Goal: Task Accomplishment & Management: Manage account settings

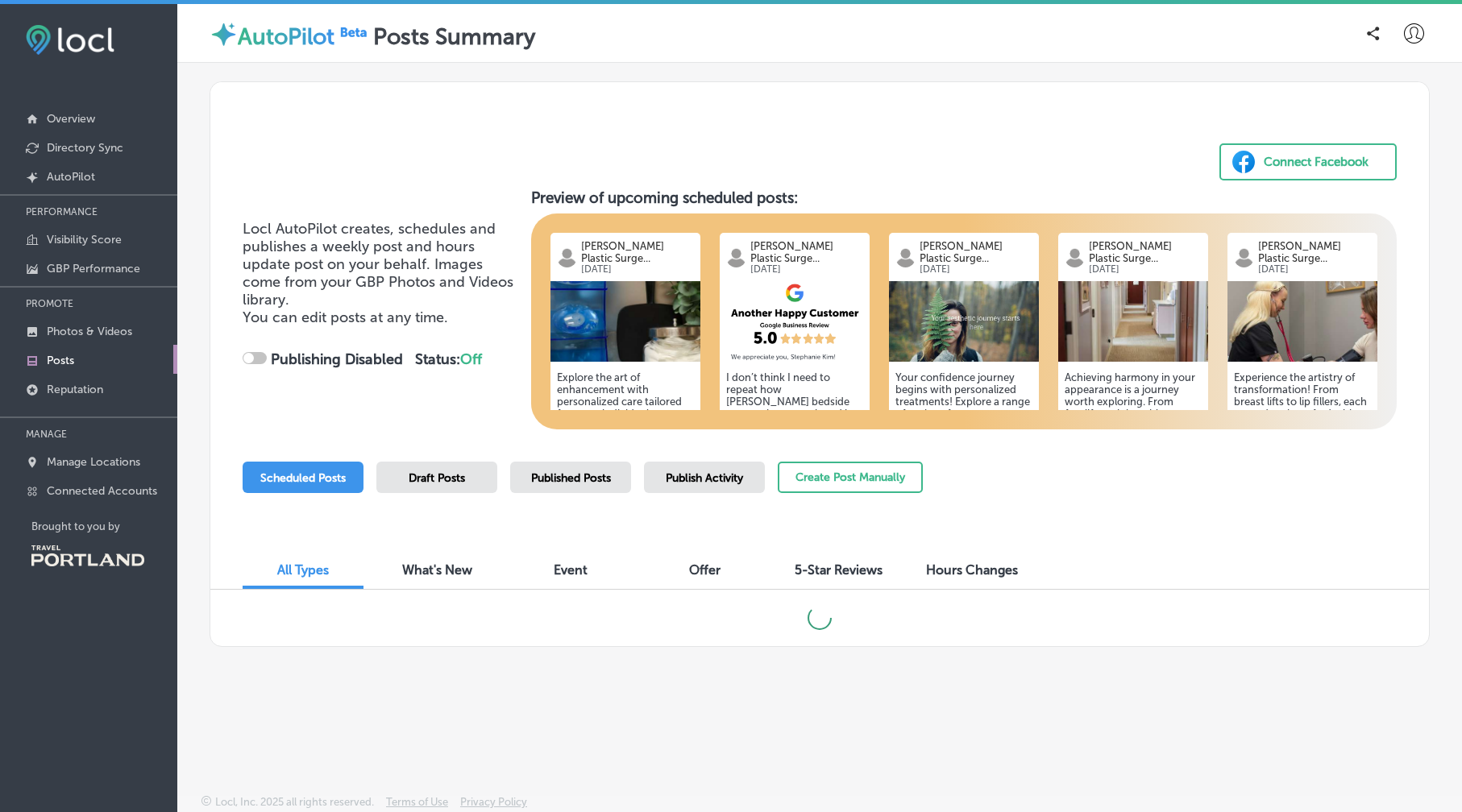
checkbox input "true"
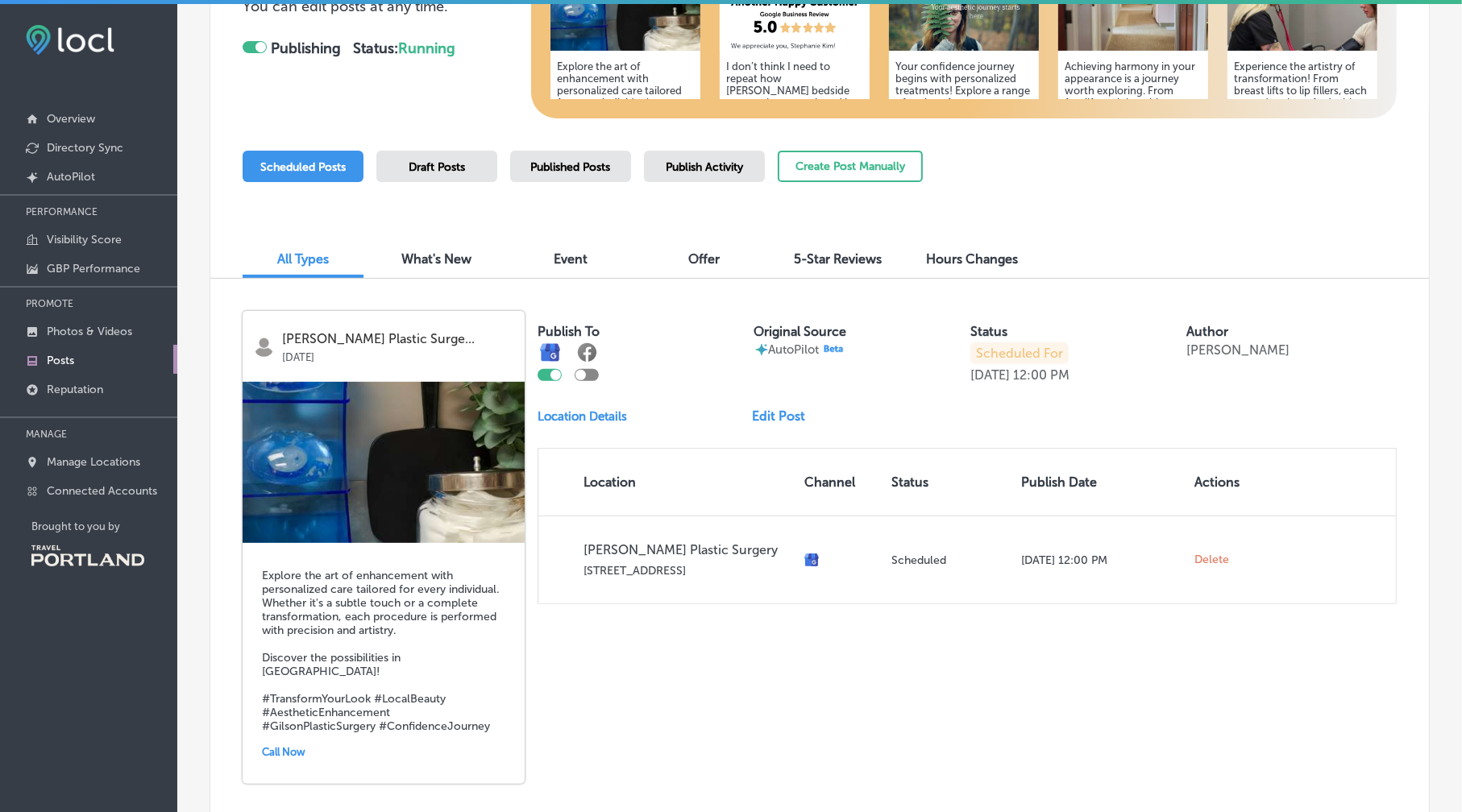
scroll to position [322, 0]
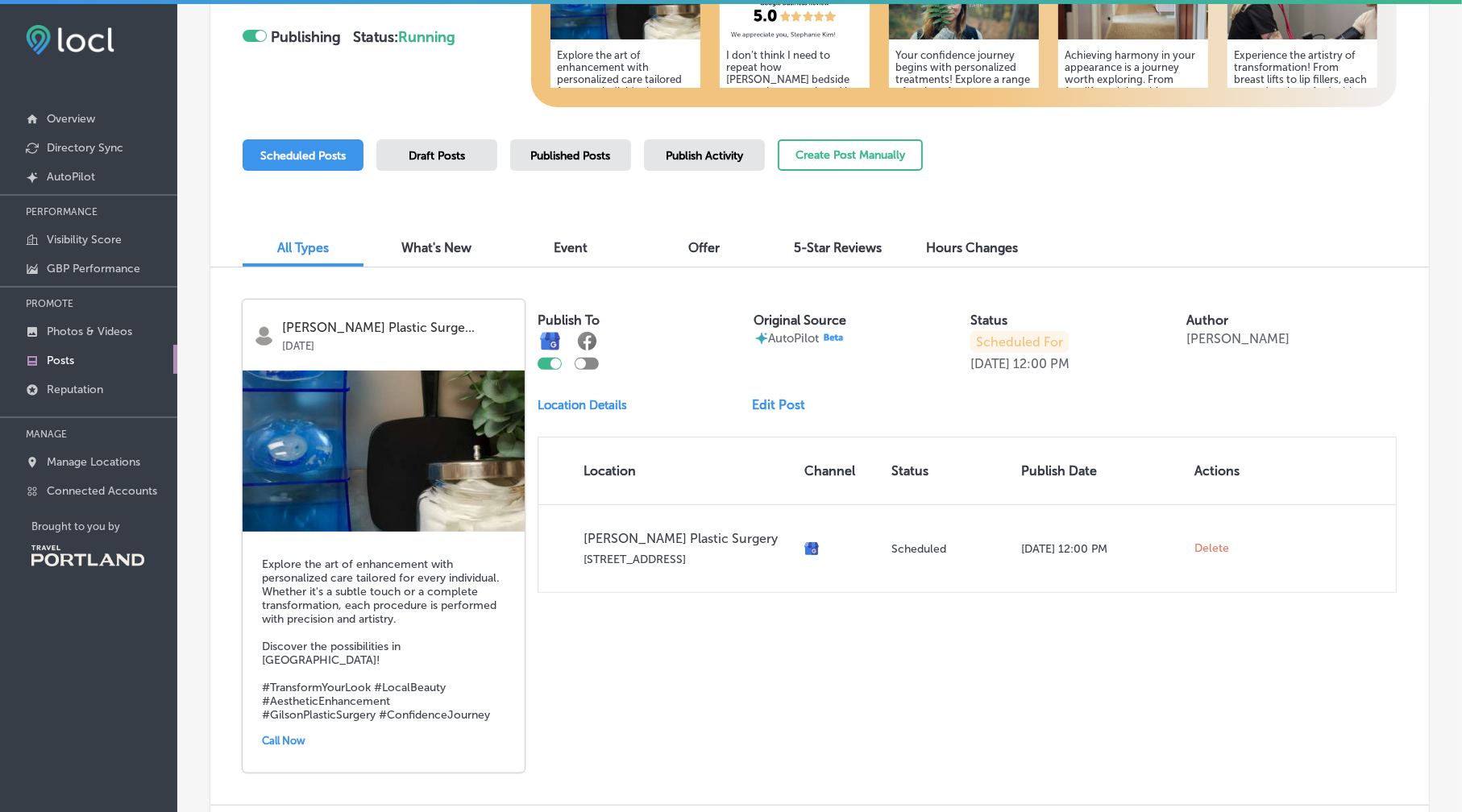
click at [399, 438] on img at bounding box center [384, 451] width 283 height 161
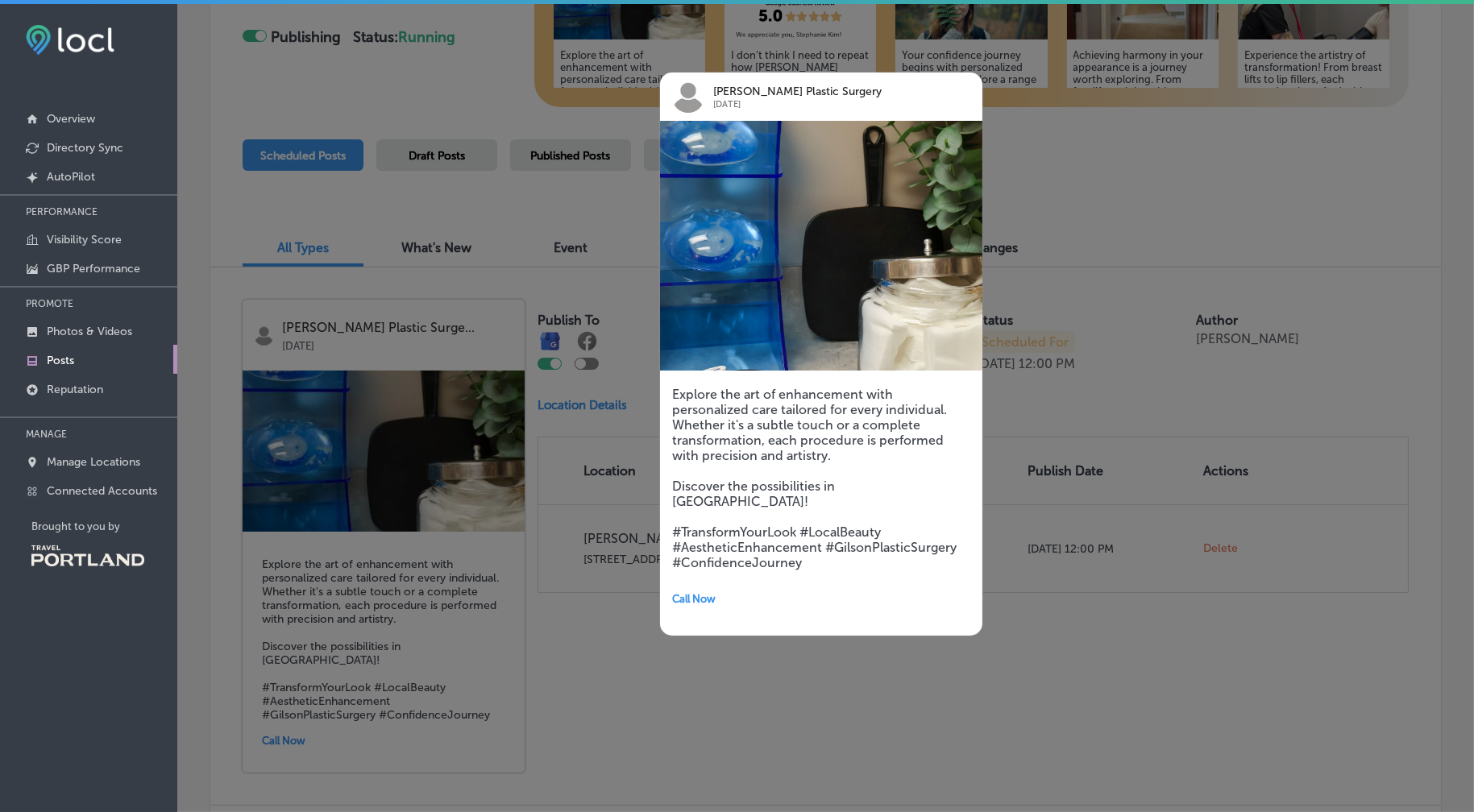
click at [613, 629] on div at bounding box center [737, 406] width 1474 height 812
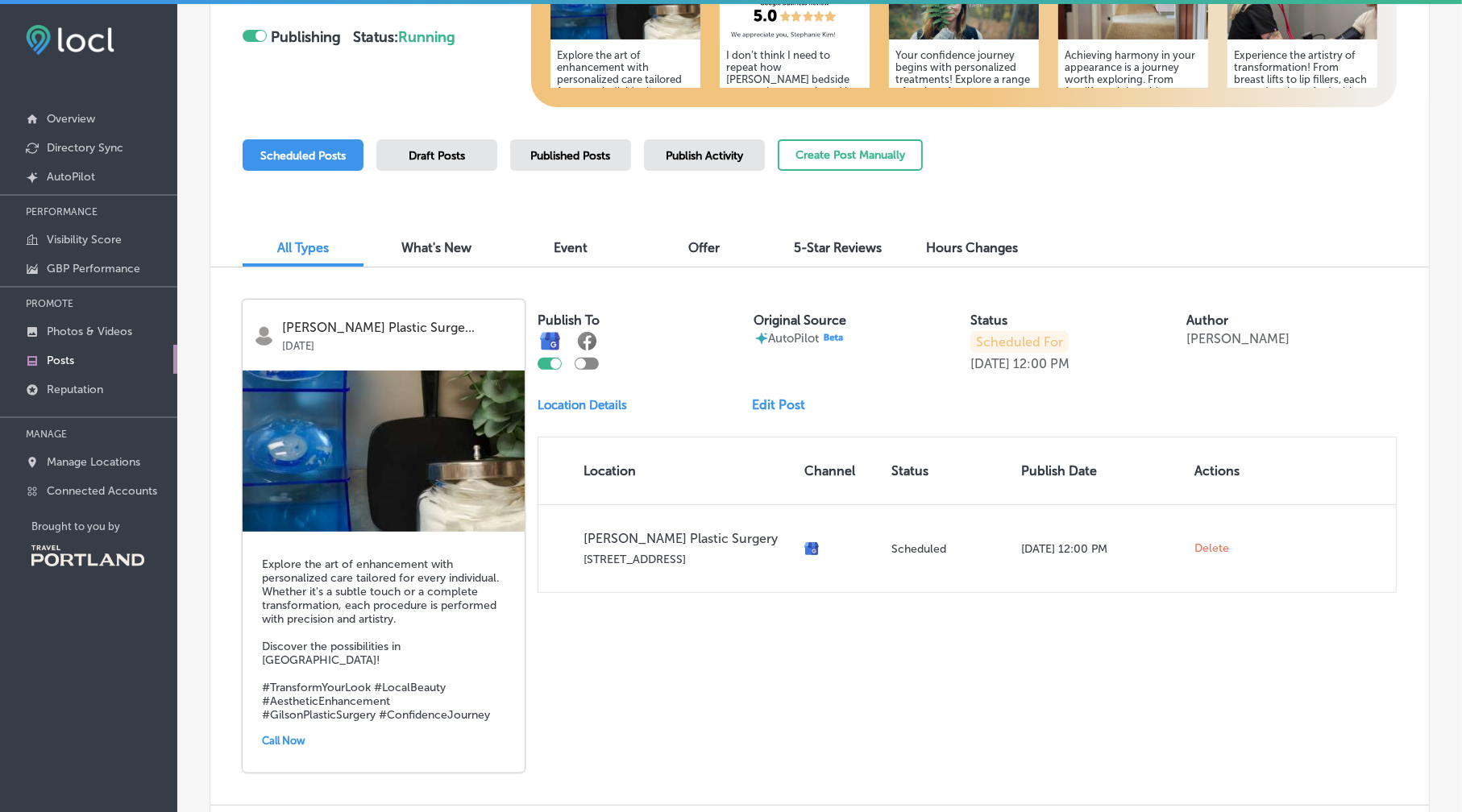
click at [774, 407] on link "Edit Post" at bounding box center [785, 405] width 66 height 15
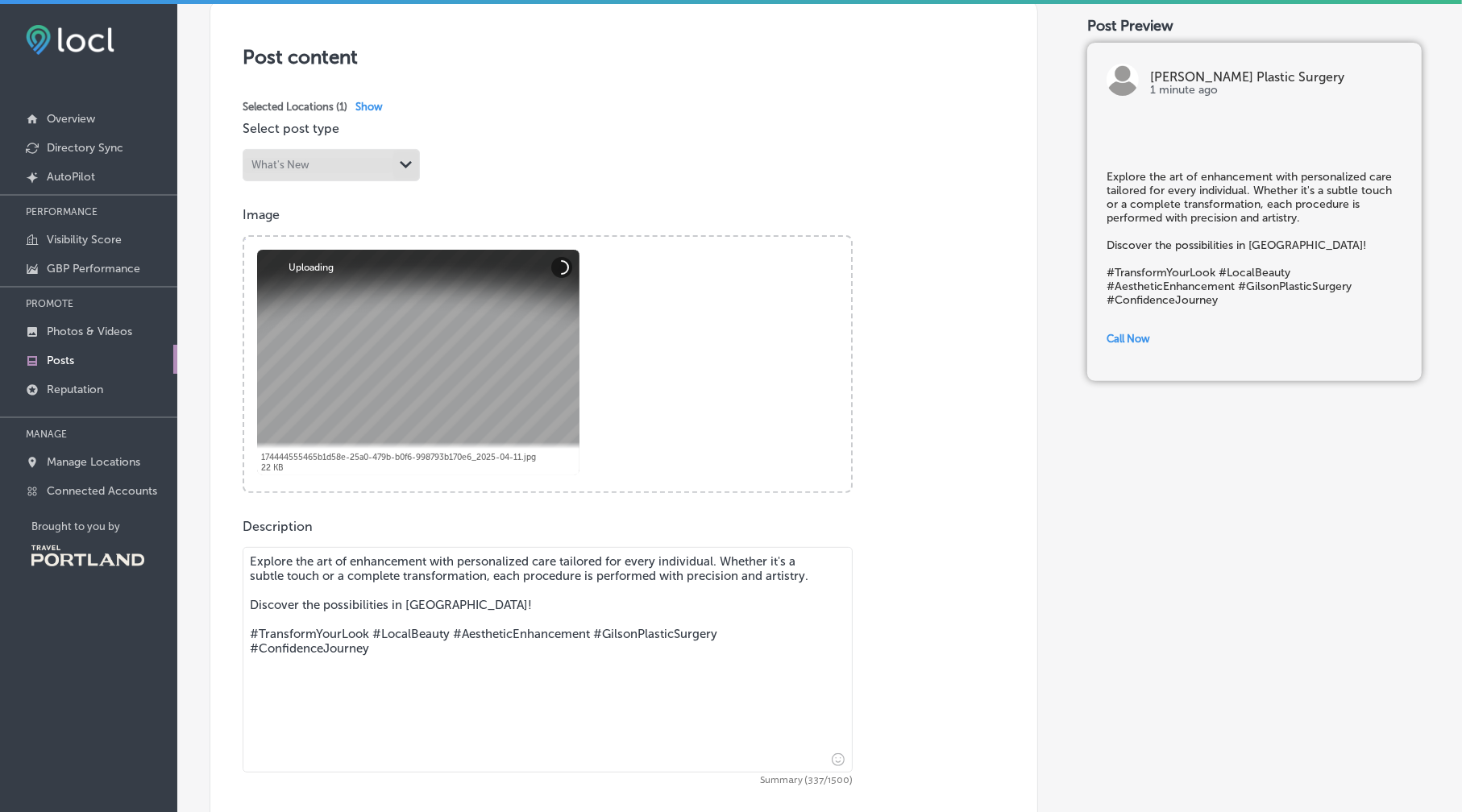
scroll to position [322, 0]
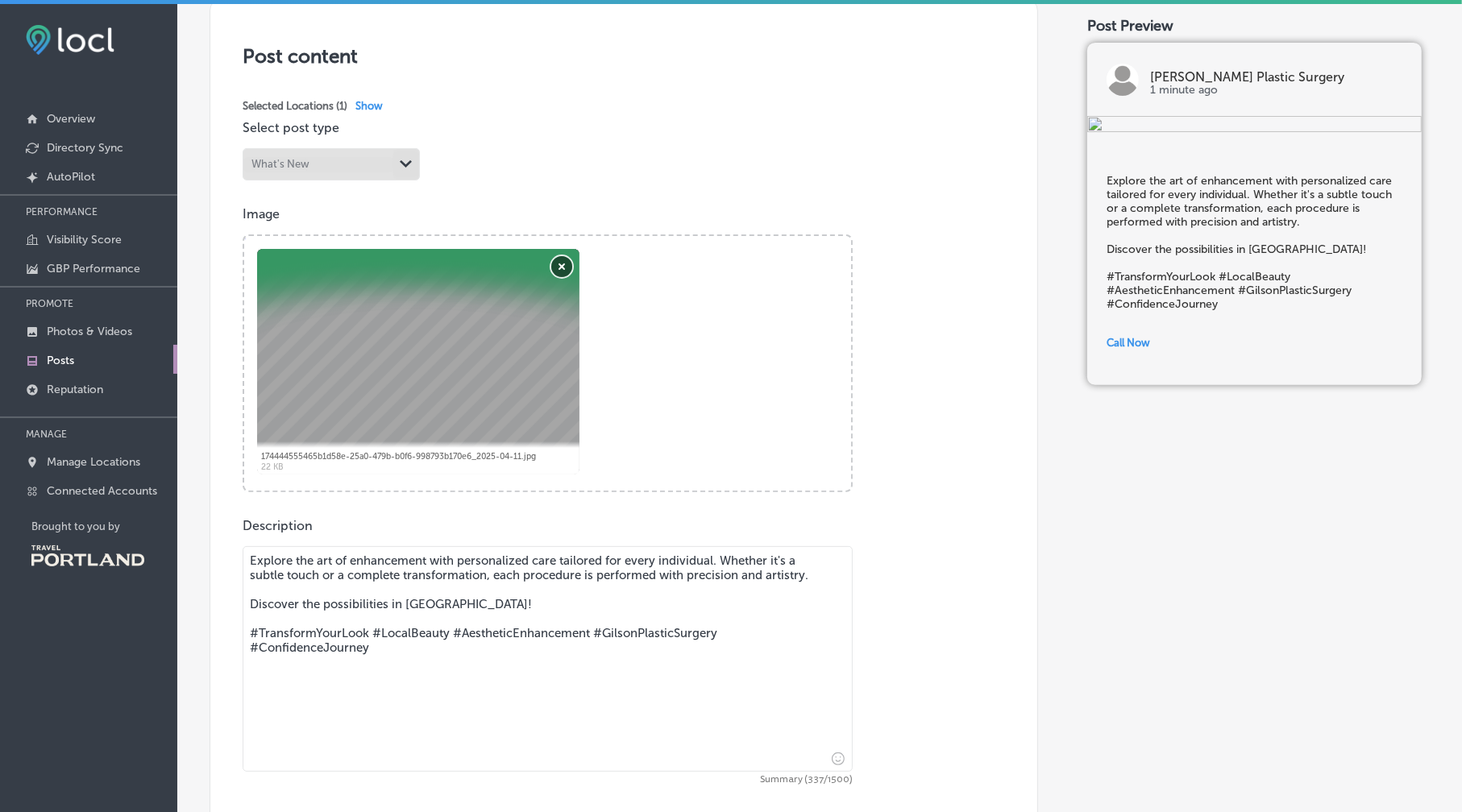
click at [562, 267] on button "Remove" at bounding box center [561, 266] width 21 height 21
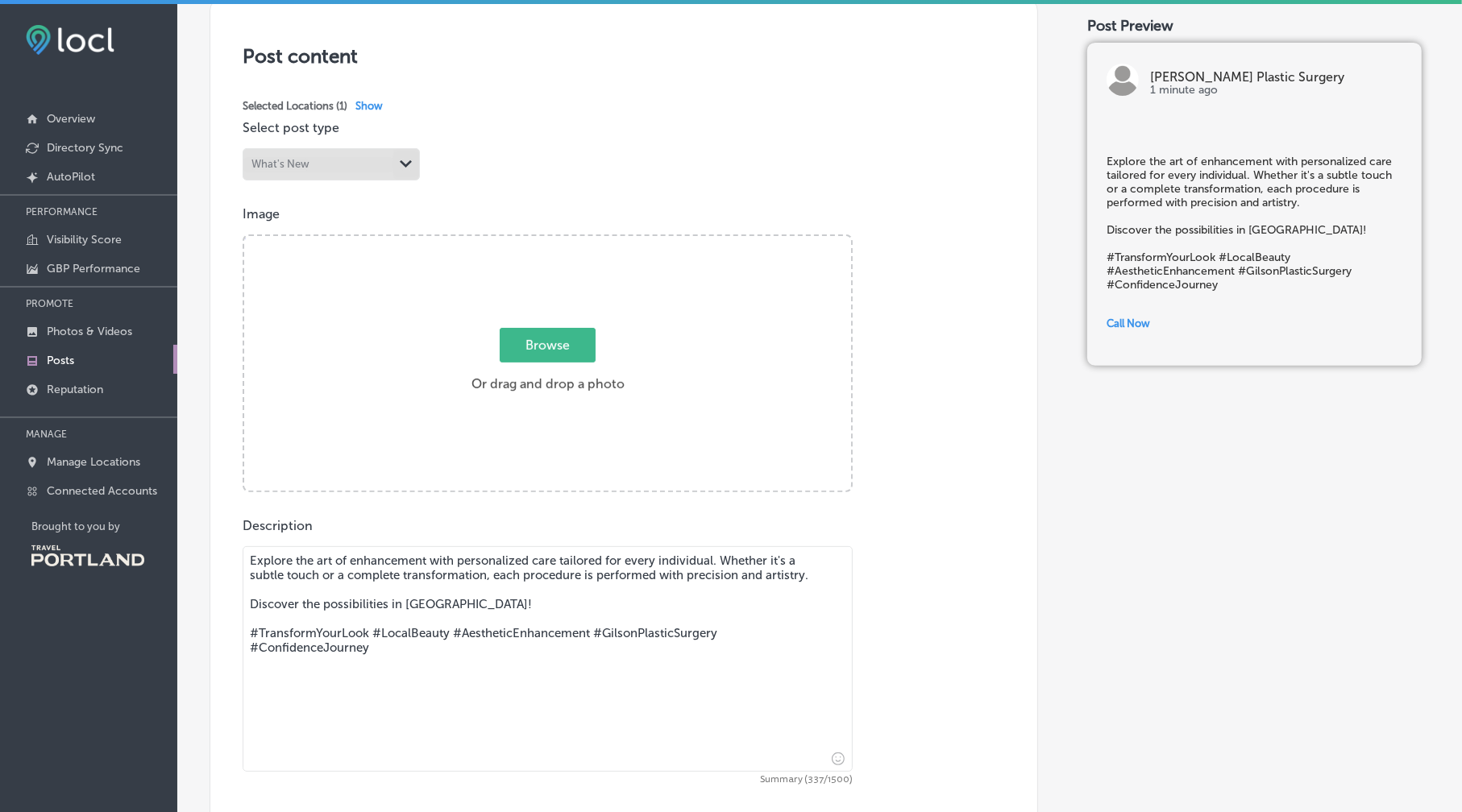
click at [546, 339] on span "Browse" at bounding box center [548, 345] width 96 height 35
click at [546, 241] on input "Browse Or drag and drop a photo" at bounding box center [548, 238] width 607 height 4
click at [562, 344] on span "Browse" at bounding box center [548, 345] width 96 height 35
click at [562, 241] on input "Browse Or drag and drop a photo" at bounding box center [548, 238] width 607 height 4
type input "C:\fakepath\[PERSON_NAME]-podvalny-vxNLEfX_ZCA-unsplash.jpg"
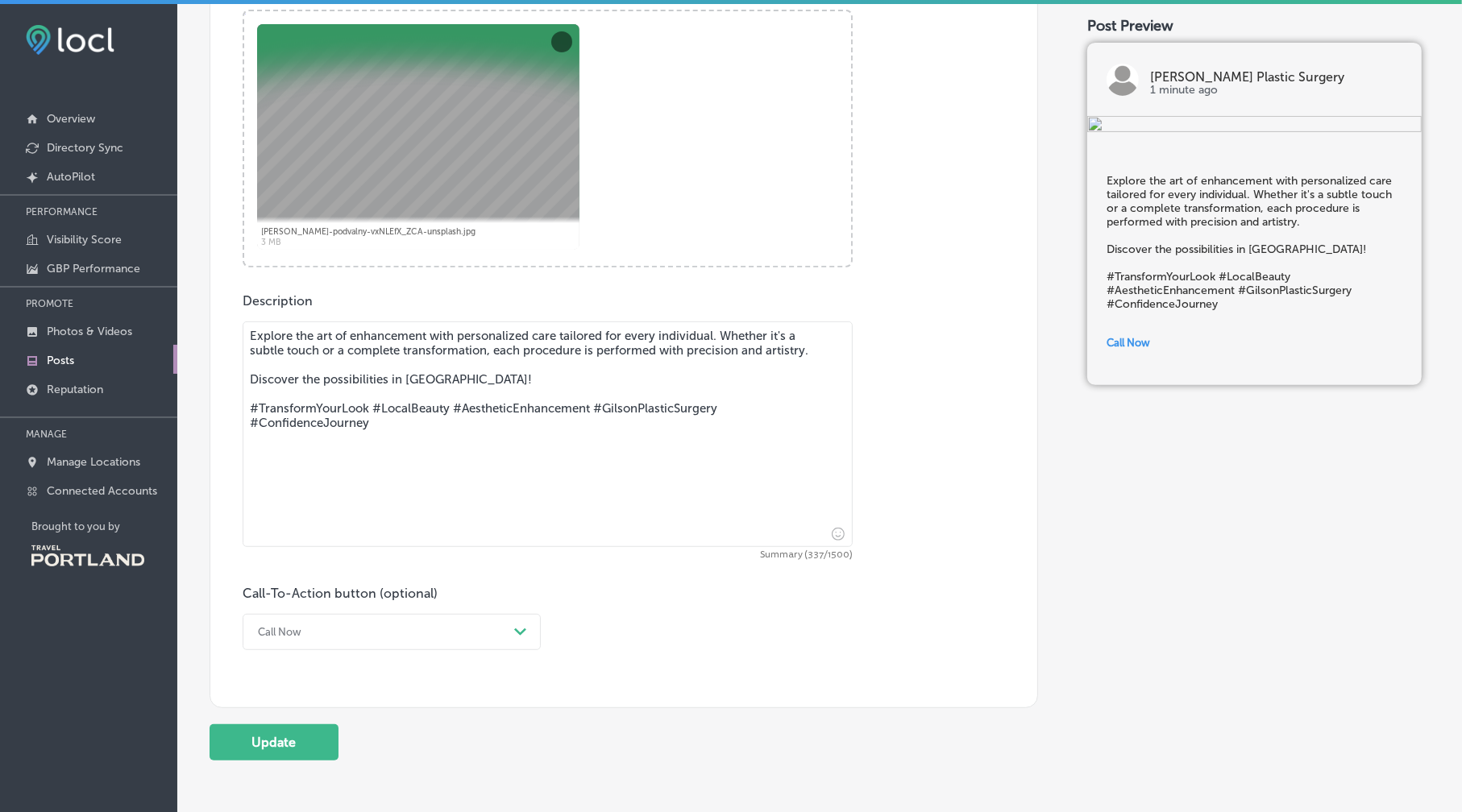
scroll to position [564, 0]
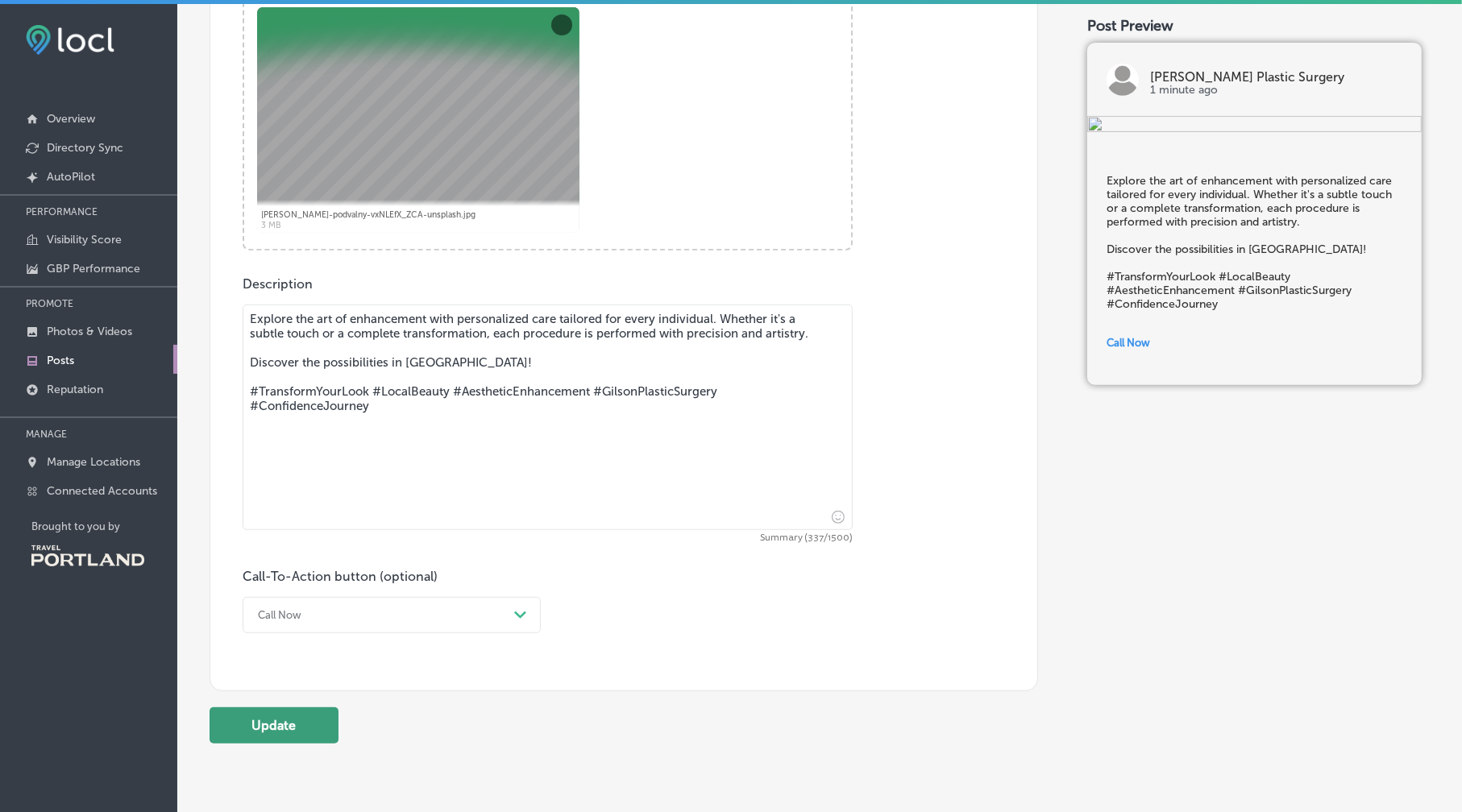
click at [290, 721] on button "Update" at bounding box center [274, 726] width 129 height 36
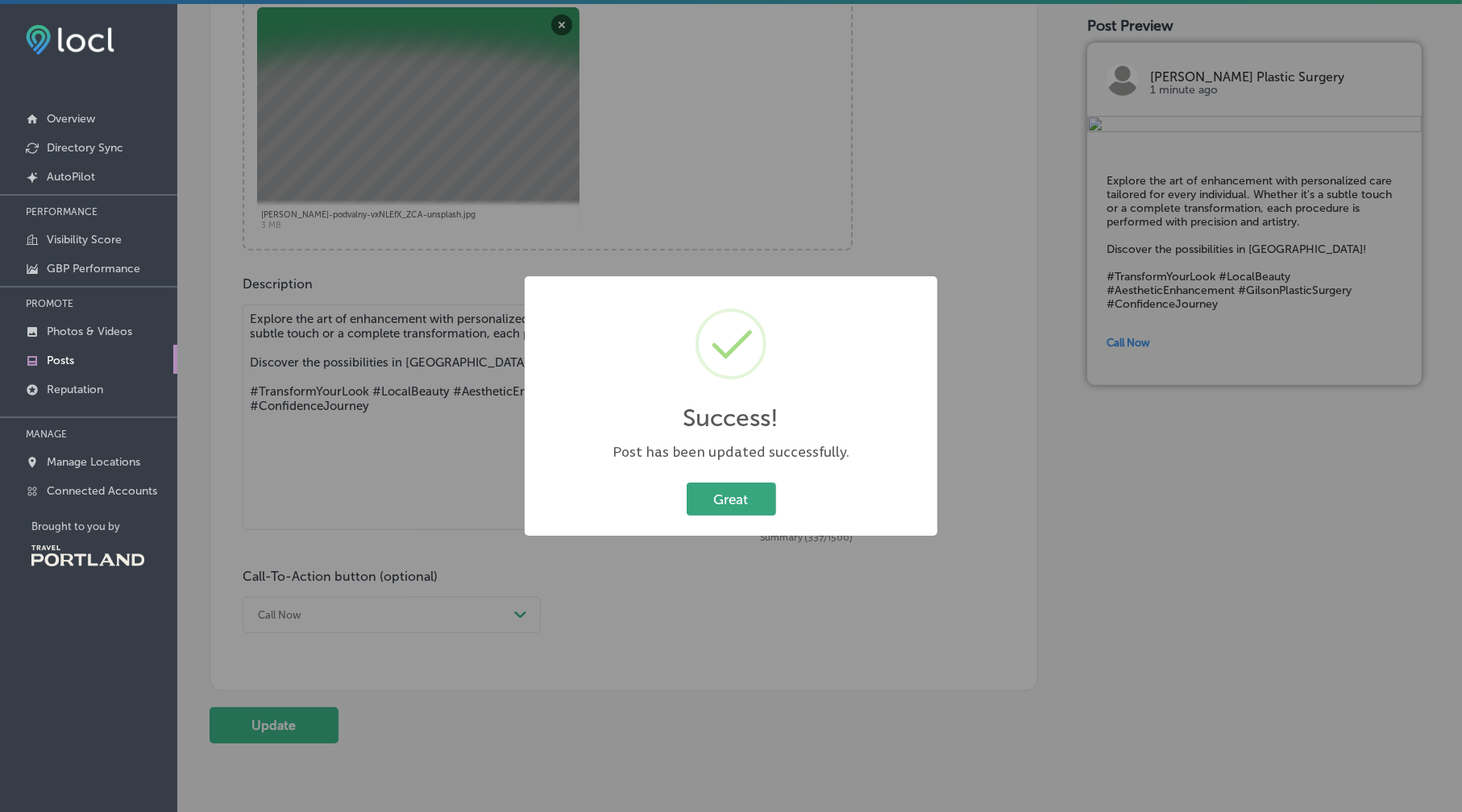
click at [707, 501] on button "Great" at bounding box center [731, 499] width 89 height 33
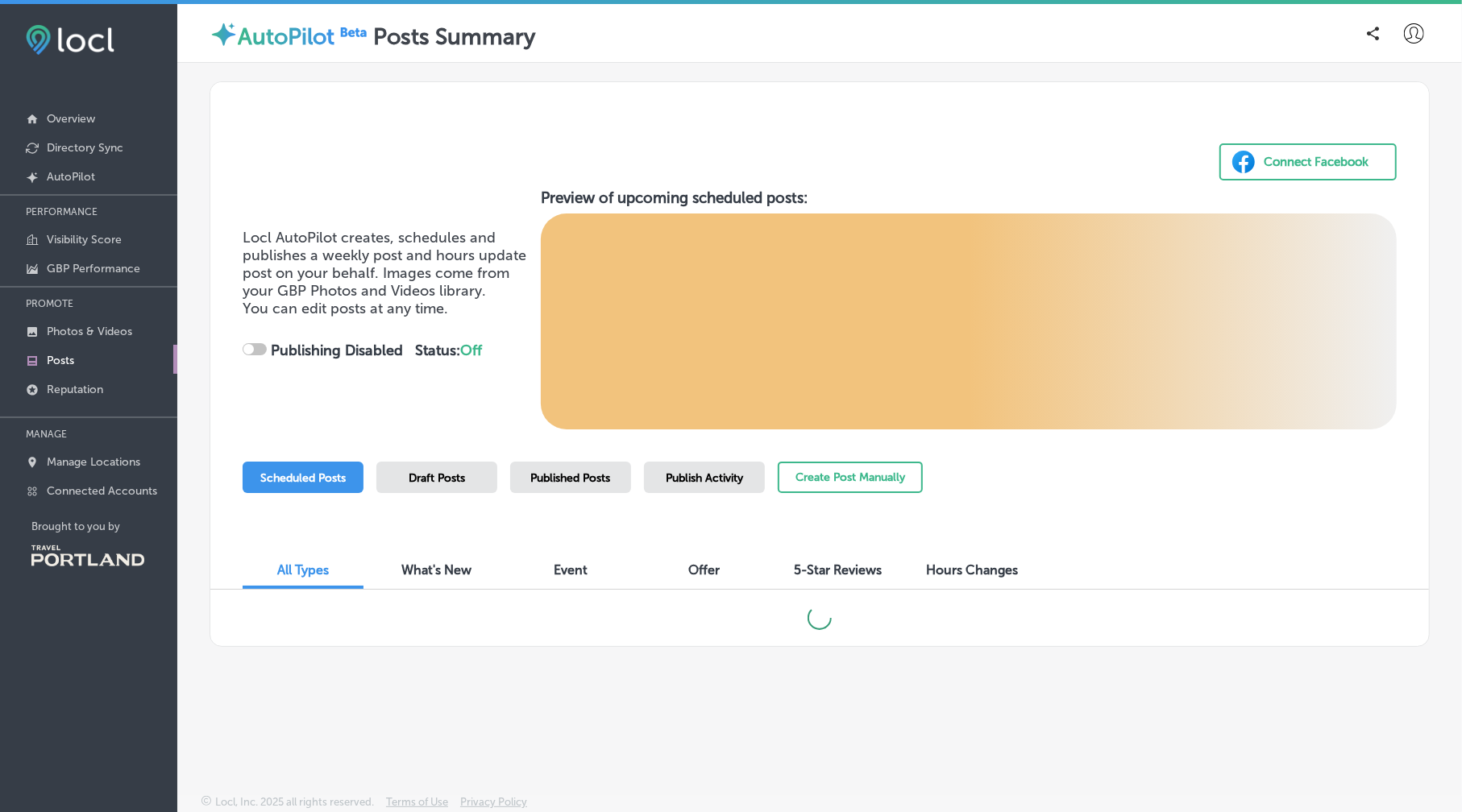
checkbox input "true"
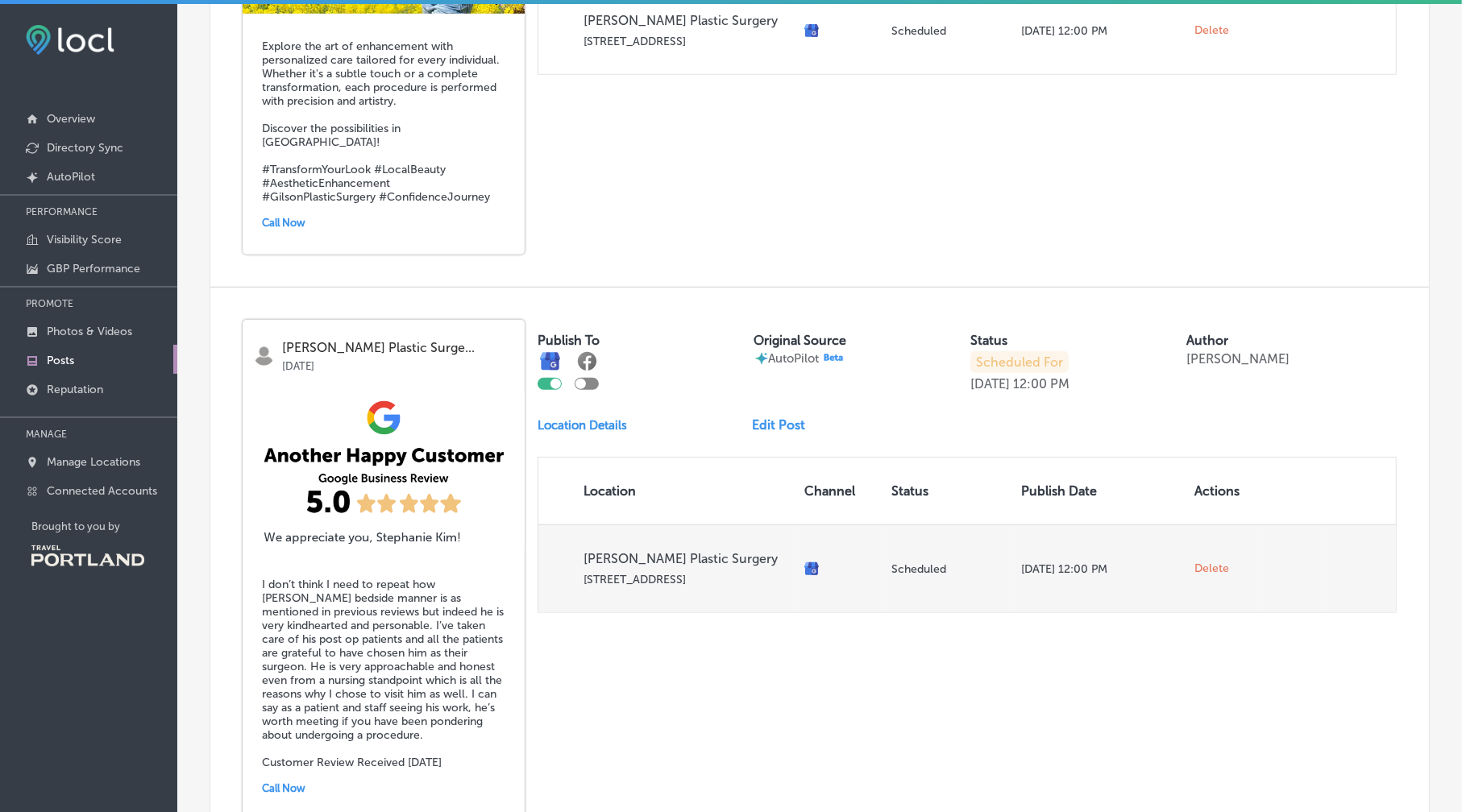
scroll to position [887, 0]
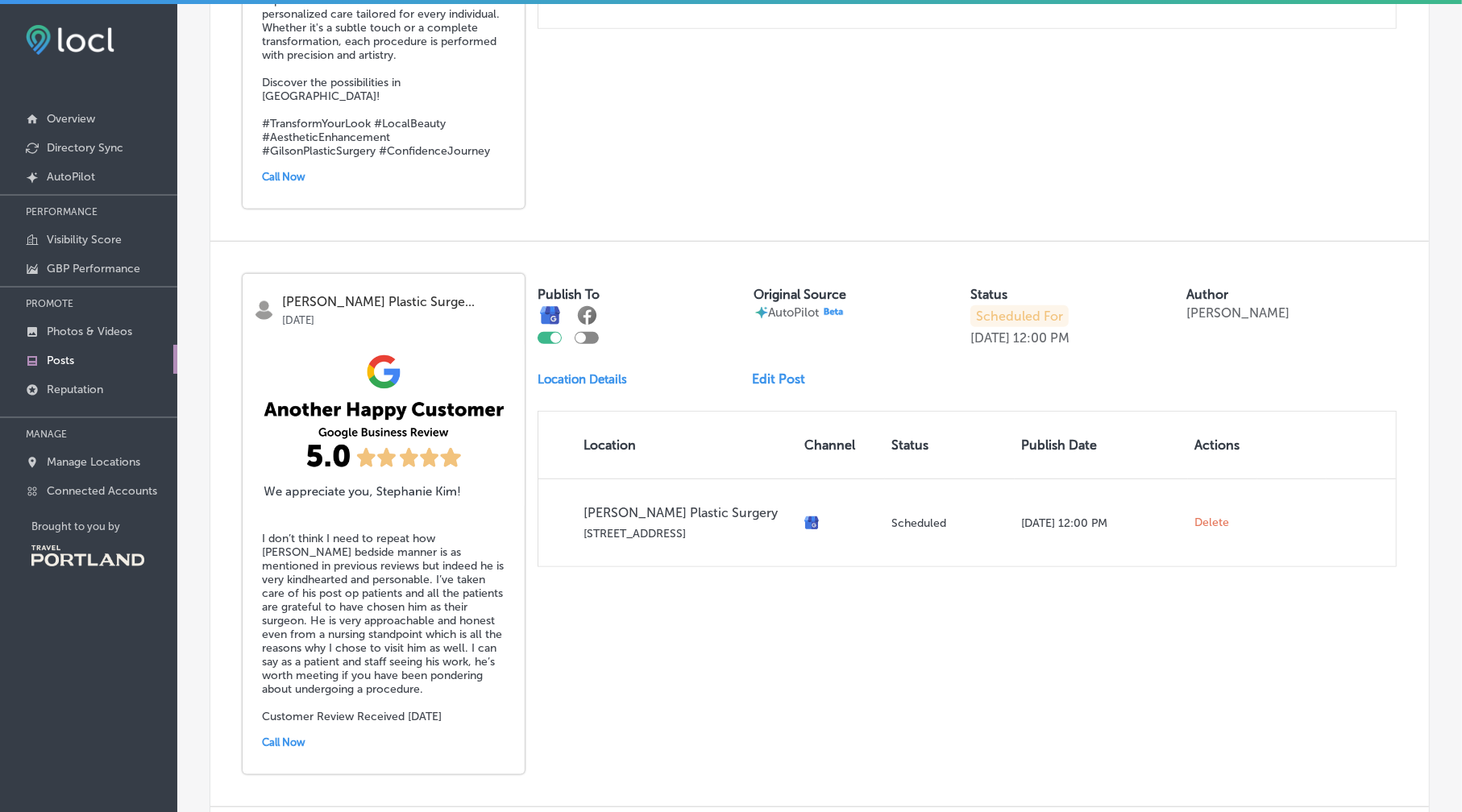
click at [556, 333] on div at bounding box center [556, 338] width 11 height 11
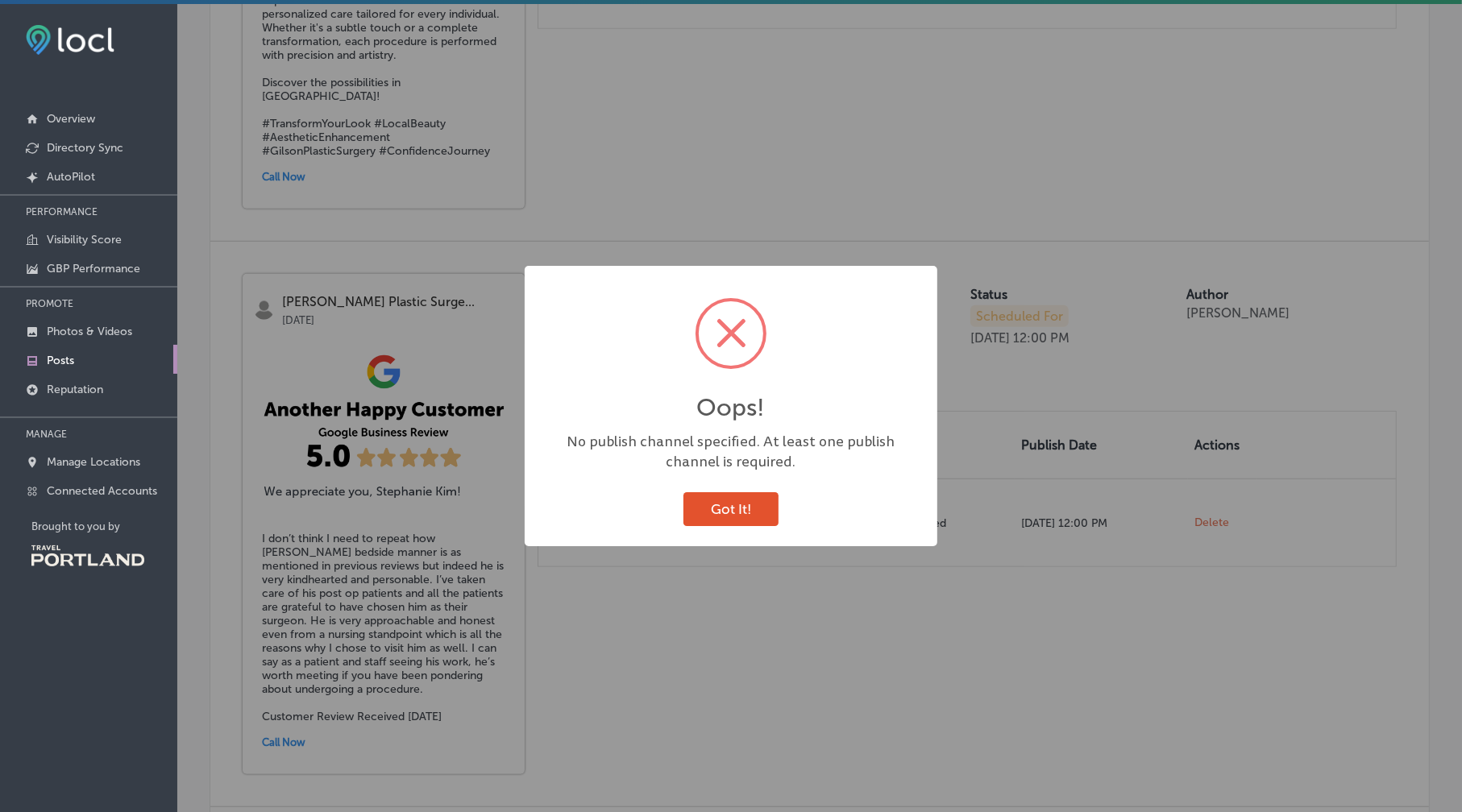
click at [747, 502] on button "Got It!" at bounding box center [731, 509] width 95 height 33
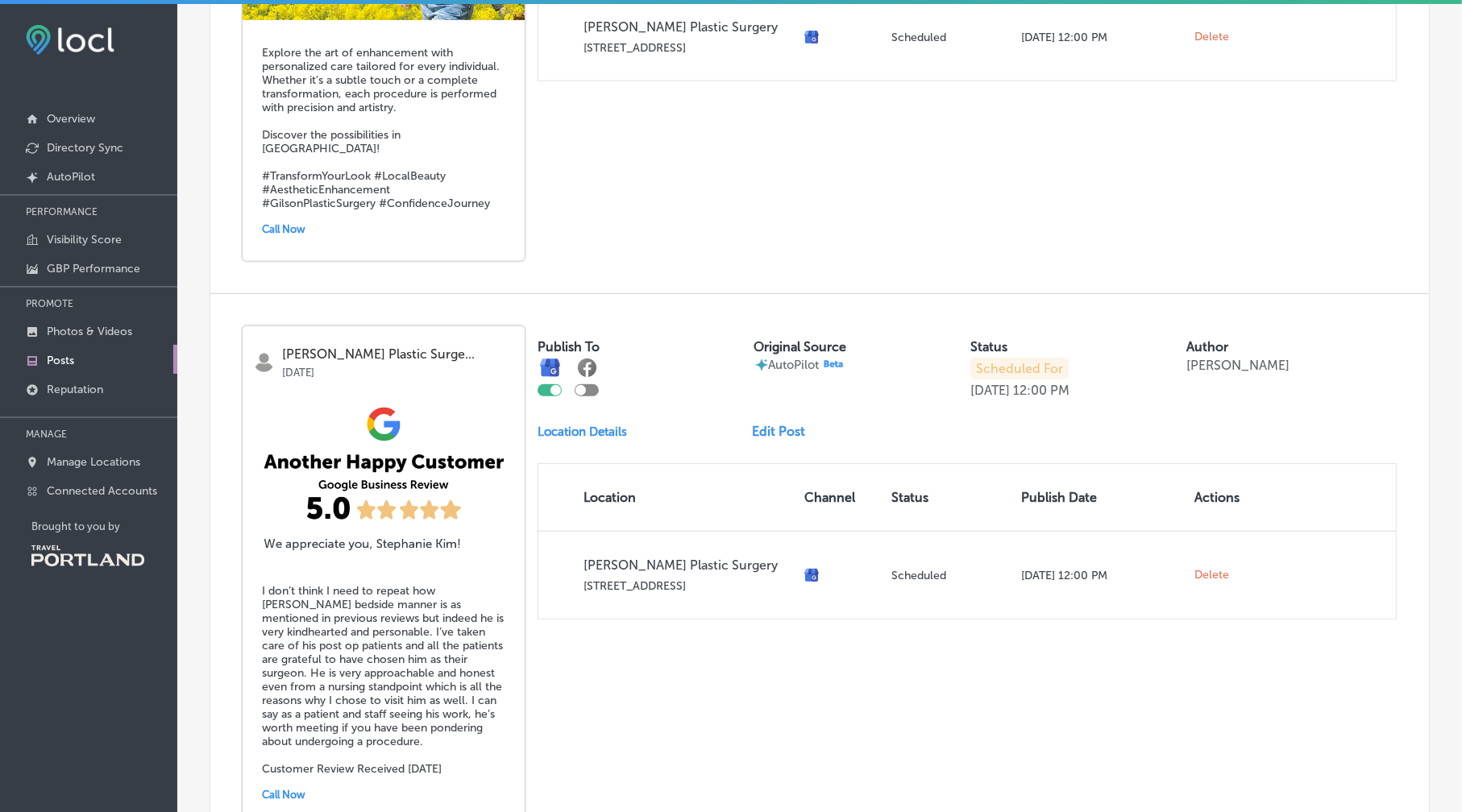
scroll to position [806, 0]
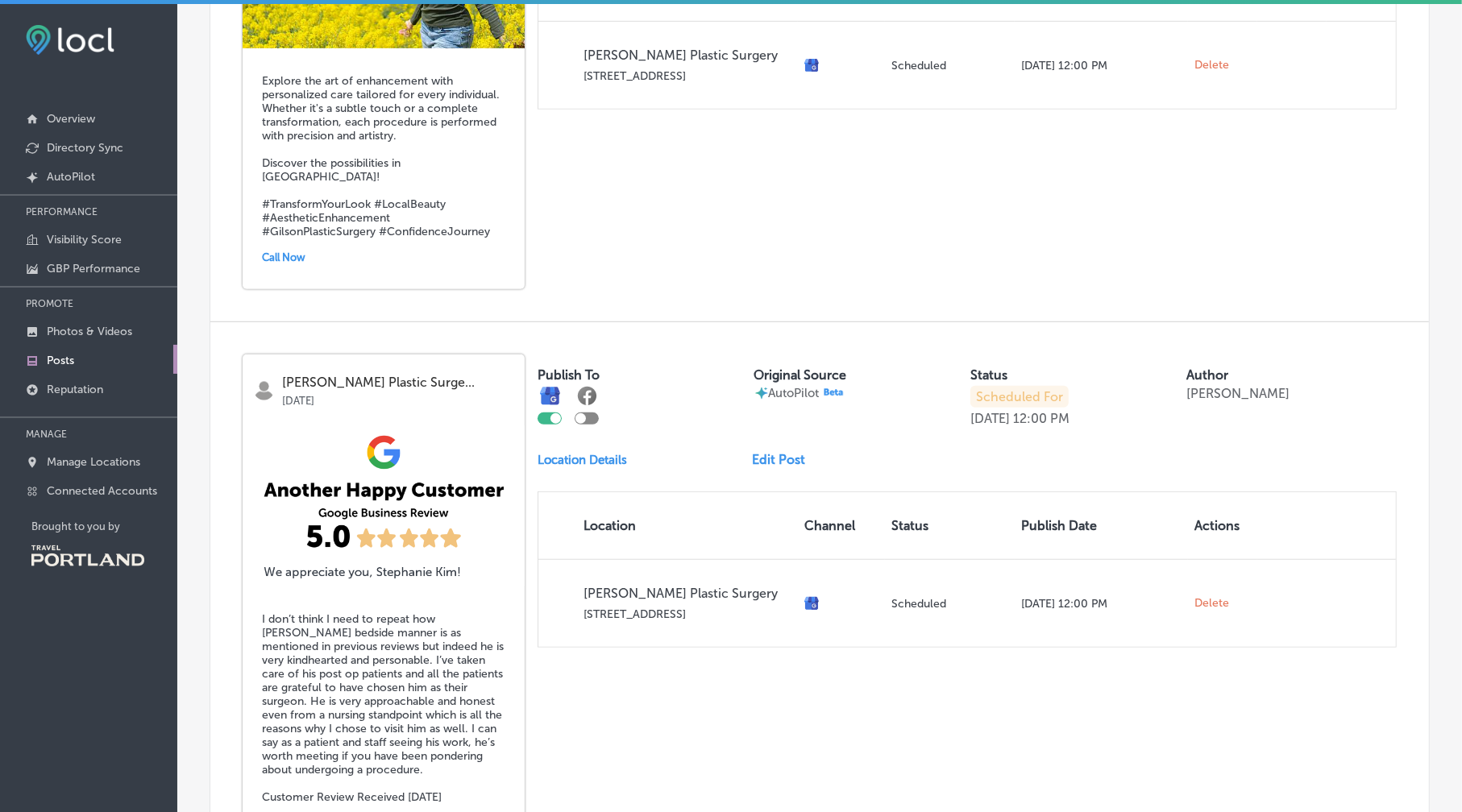
click at [678, 354] on div "Publish To Original Source AutoPilot Status Scheduled For [DATE] 12:00 PM Autho…" at bounding box center [967, 390] width 859 height 72
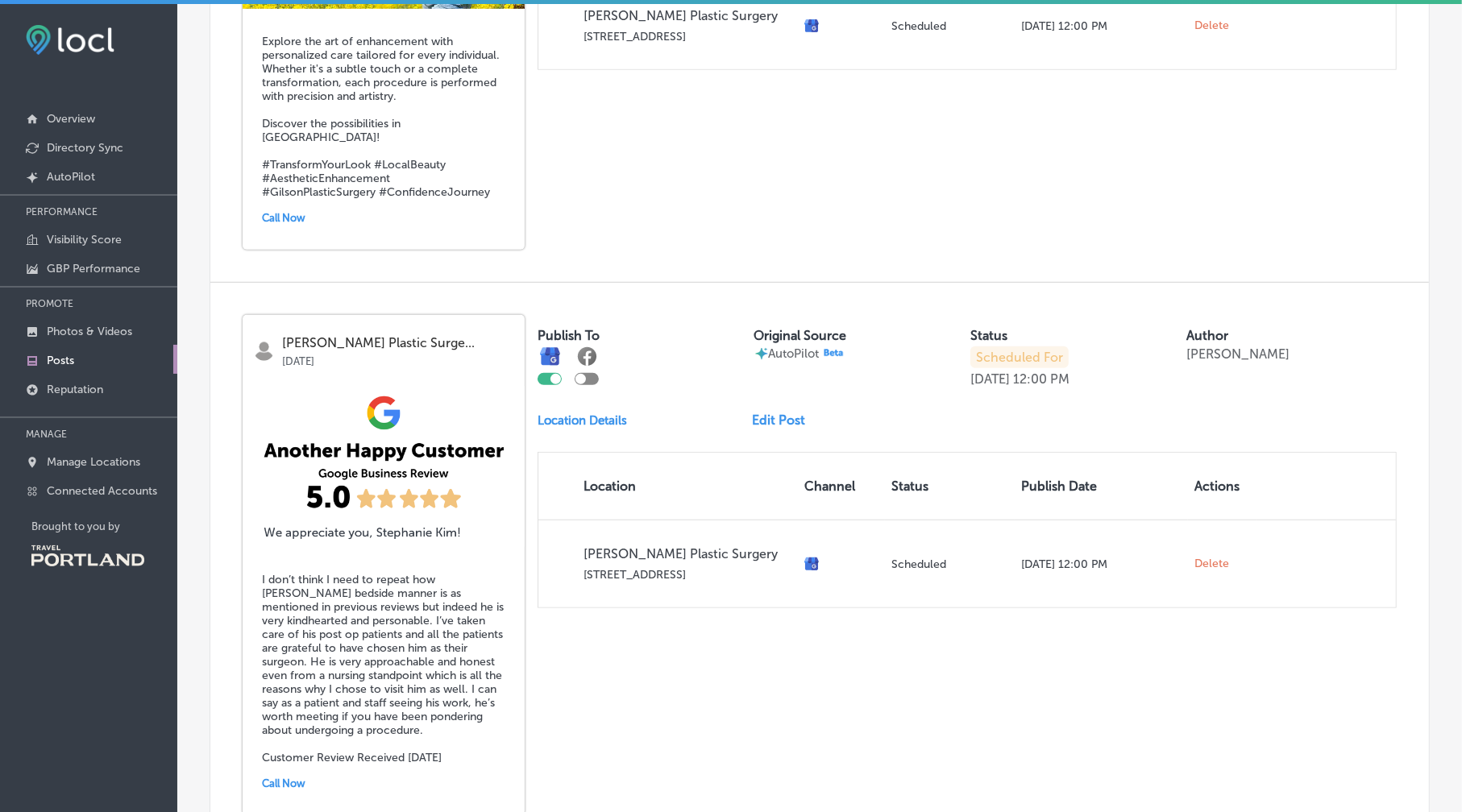
scroll to position [967, 0]
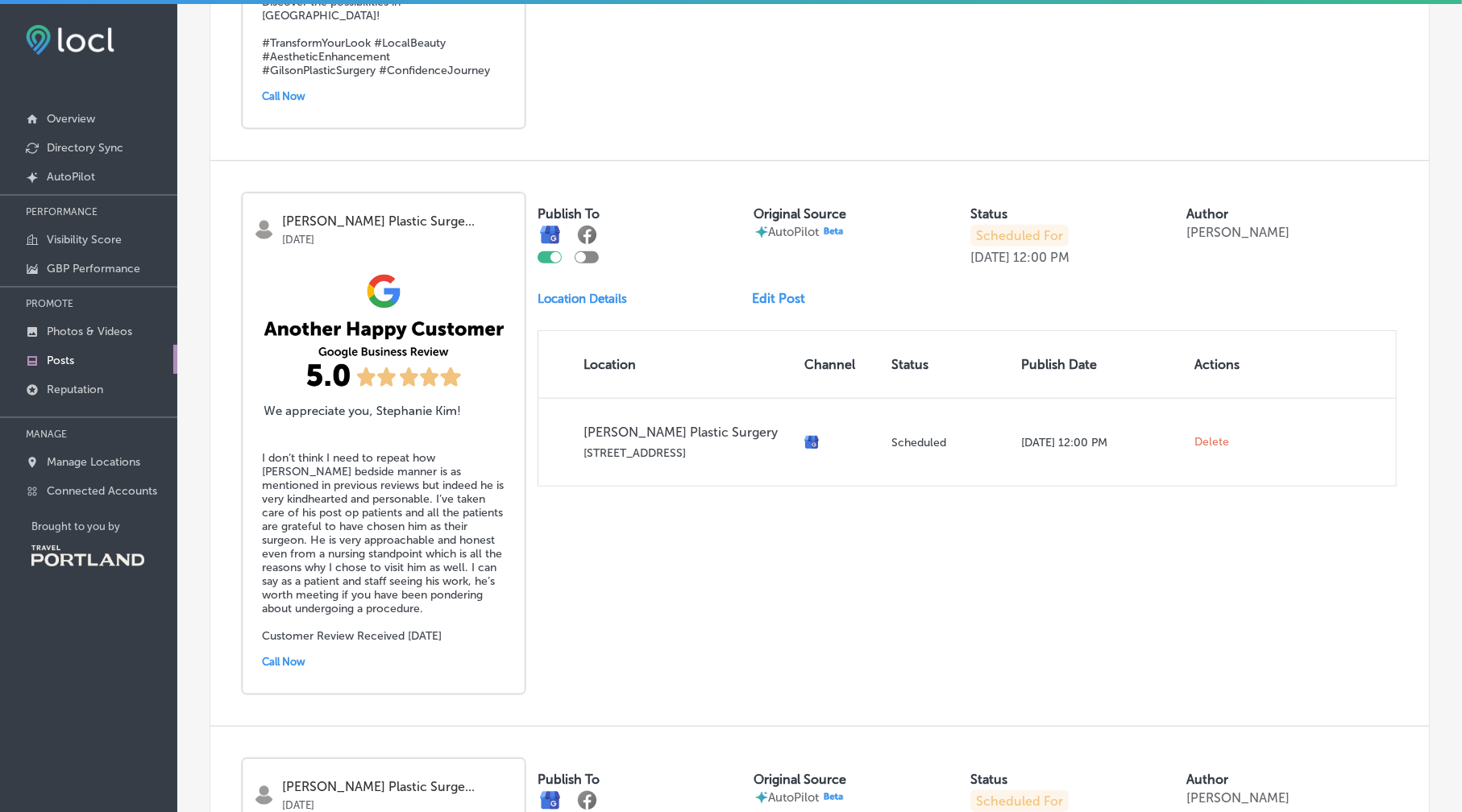
click at [767, 290] on link "Edit Post" at bounding box center [785, 298] width 66 height 15
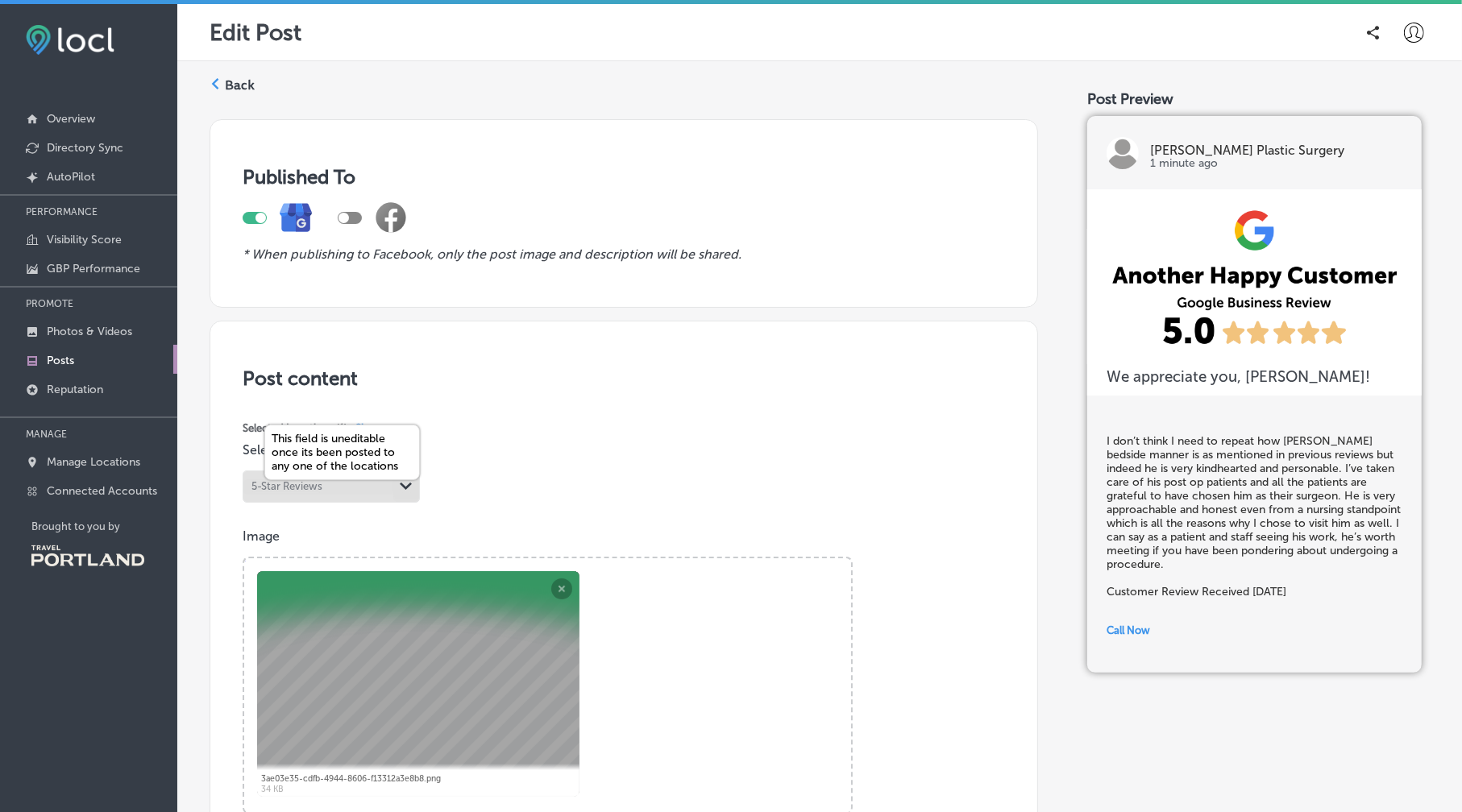
click at [404, 489] on div "Path Created with Sketch." at bounding box center [406, 486] width 13 height 13
click at [619, 447] on p "Select post type" at bounding box center [624, 450] width 763 height 15
click at [227, 81] on label "Back" at bounding box center [239, 85] width 30 height 18
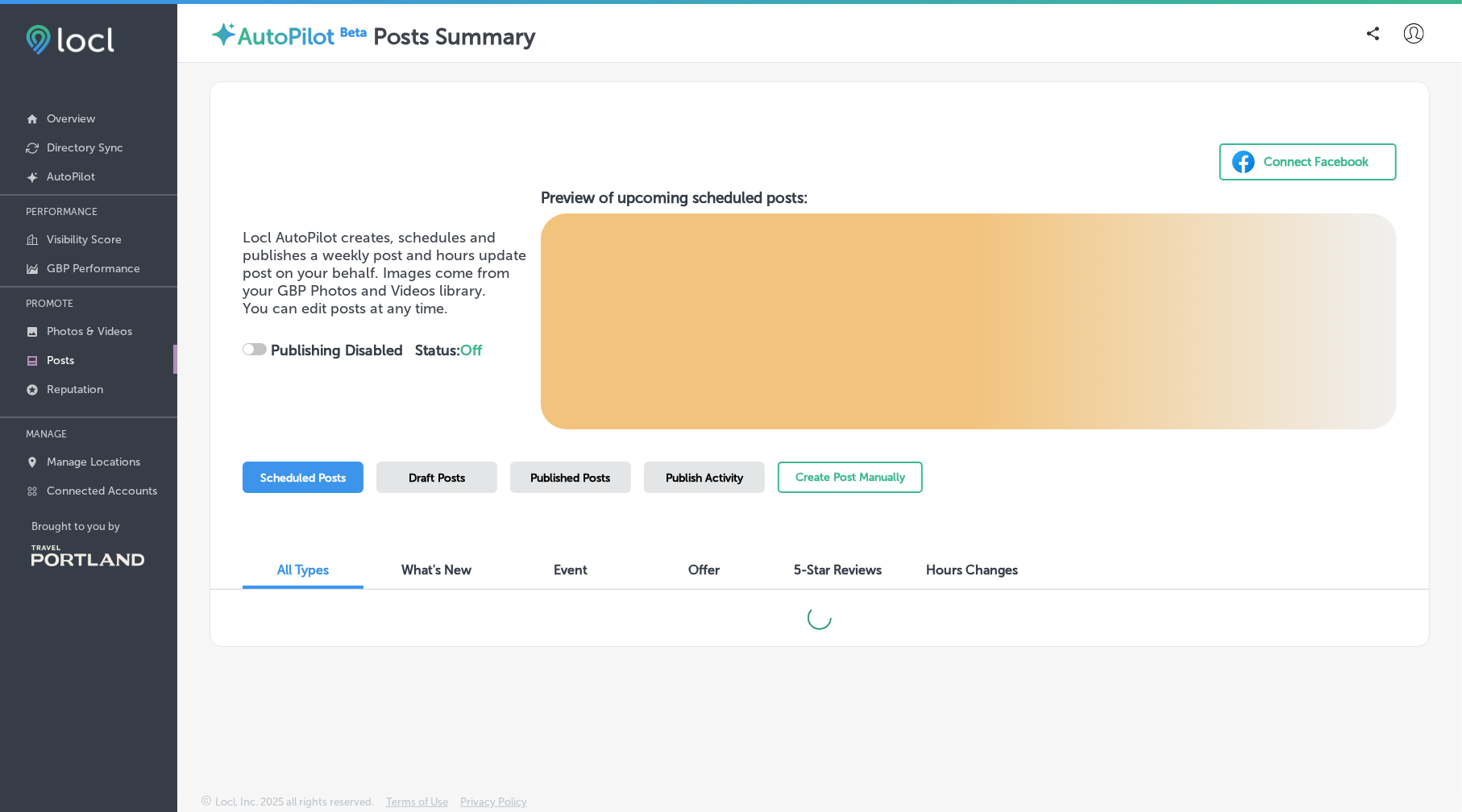
checkbox input "true"
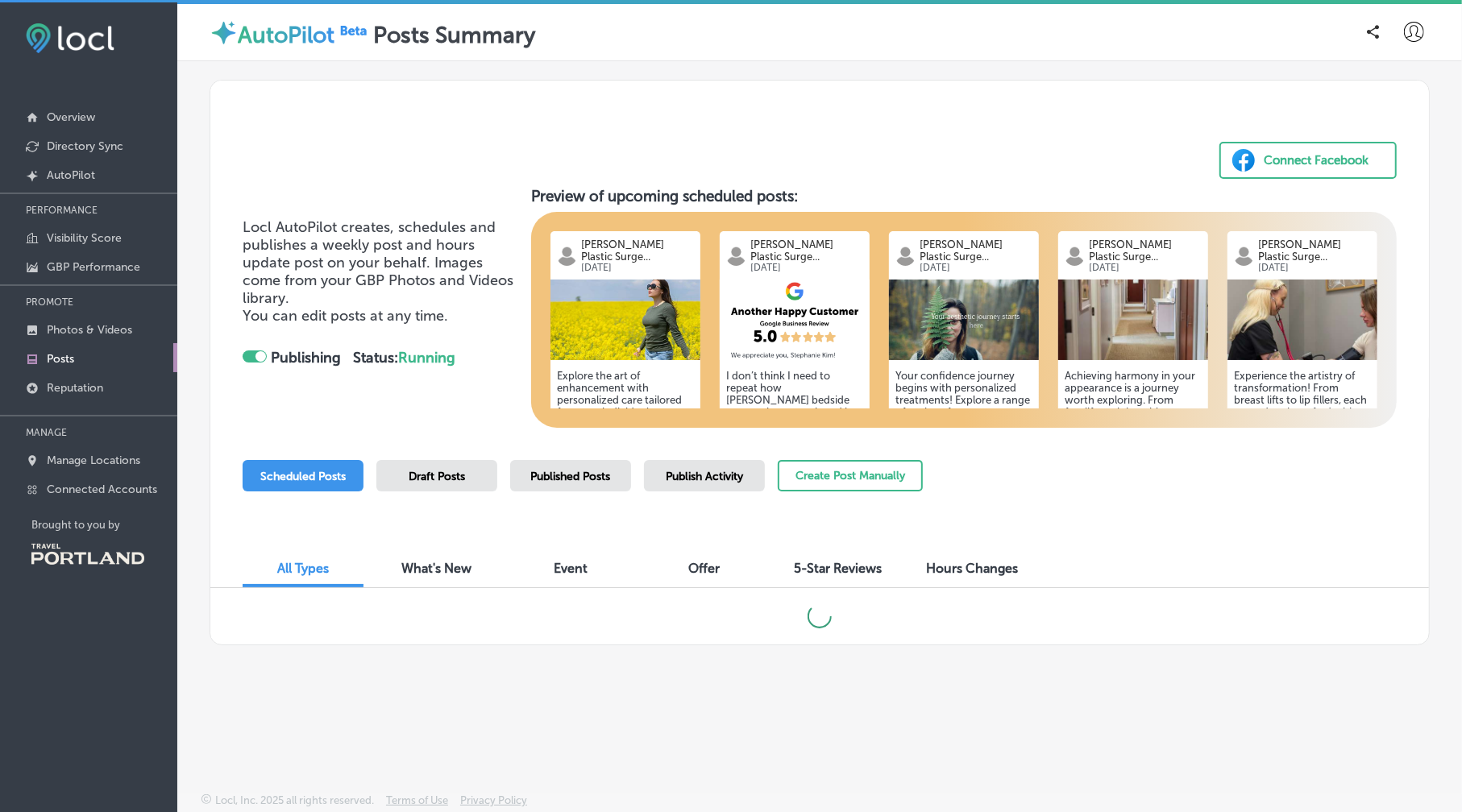
scroll to position [4, 0]
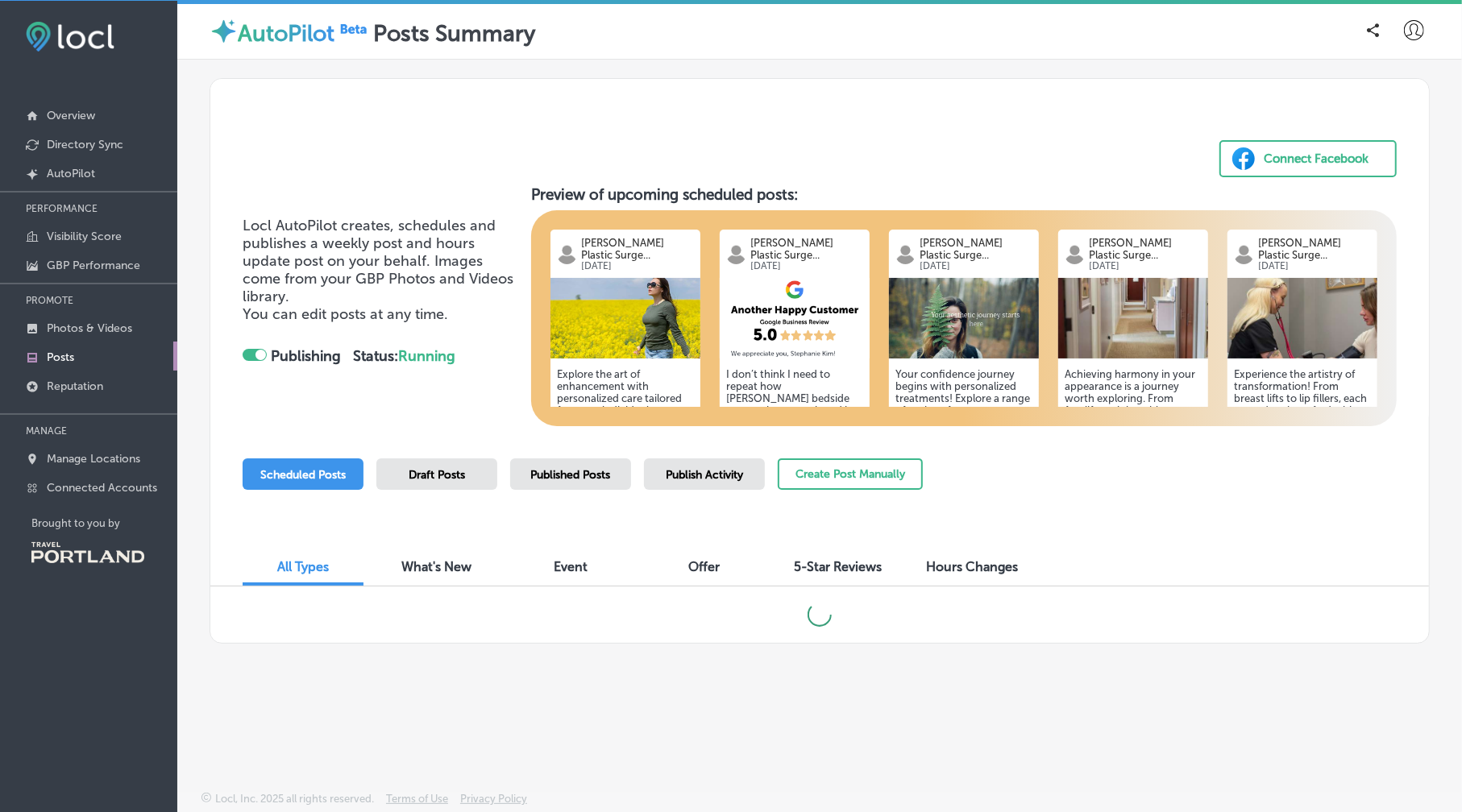
click at [802, 243] on p "[PERSON_NAME] Plastic Surge..." at bounding box center [806, 248] width 112 height 24
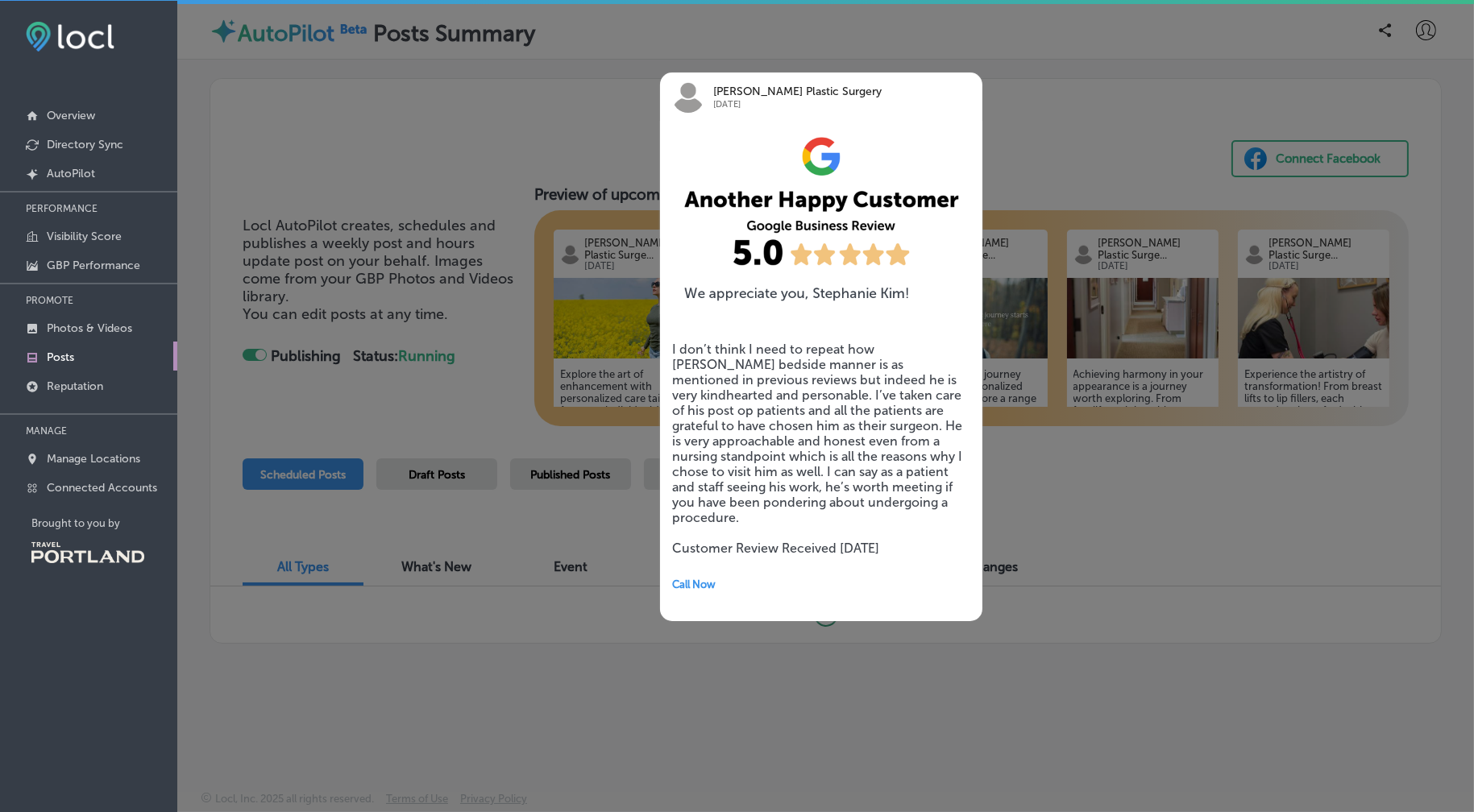
click at [345, 183] on div at bounding box center [737, 406] width 1474 height 812
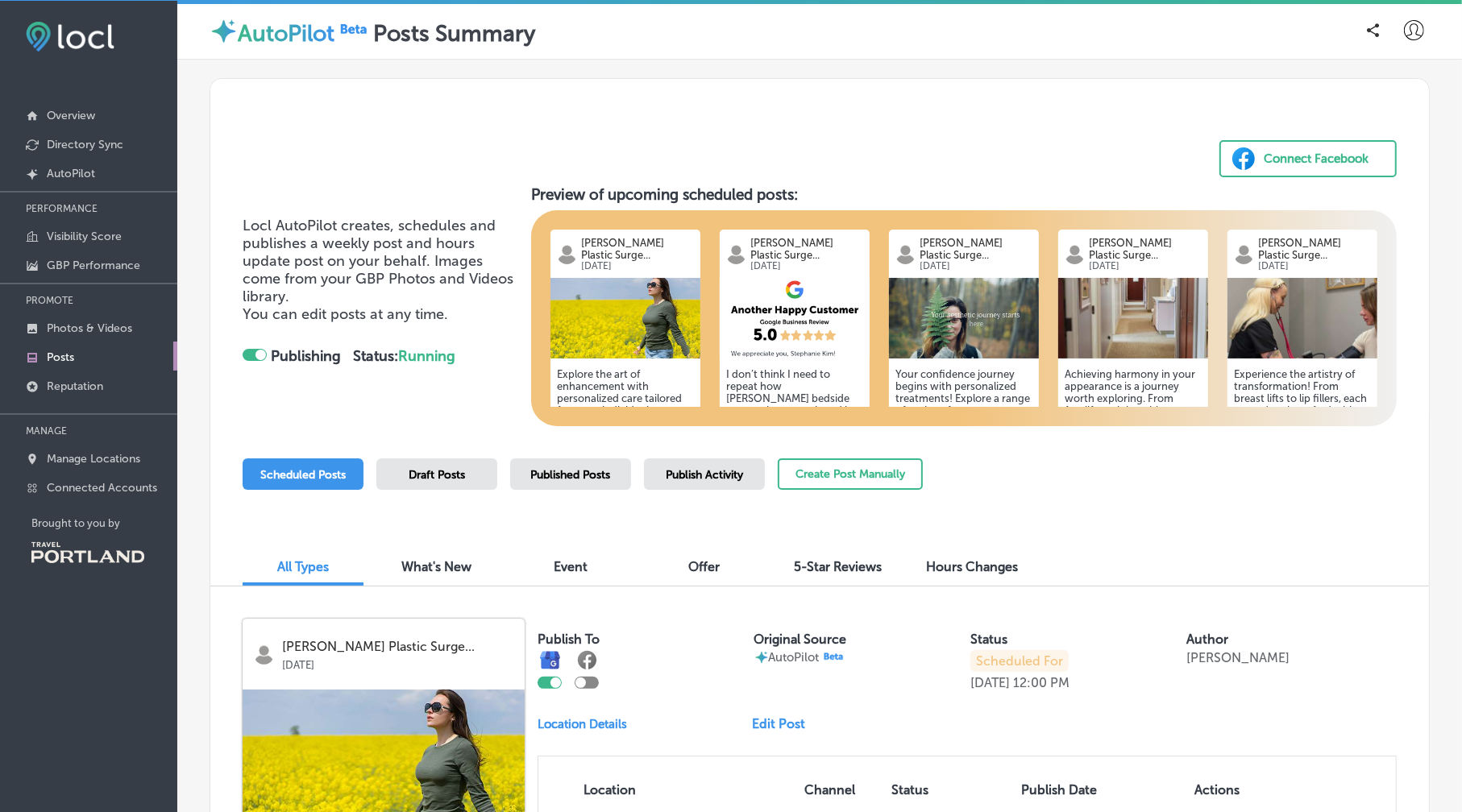
click at [592, 249] on p "[PERSON_NAME] Plastic Surge..." at bounding box center [637, 248] width 112 height 24
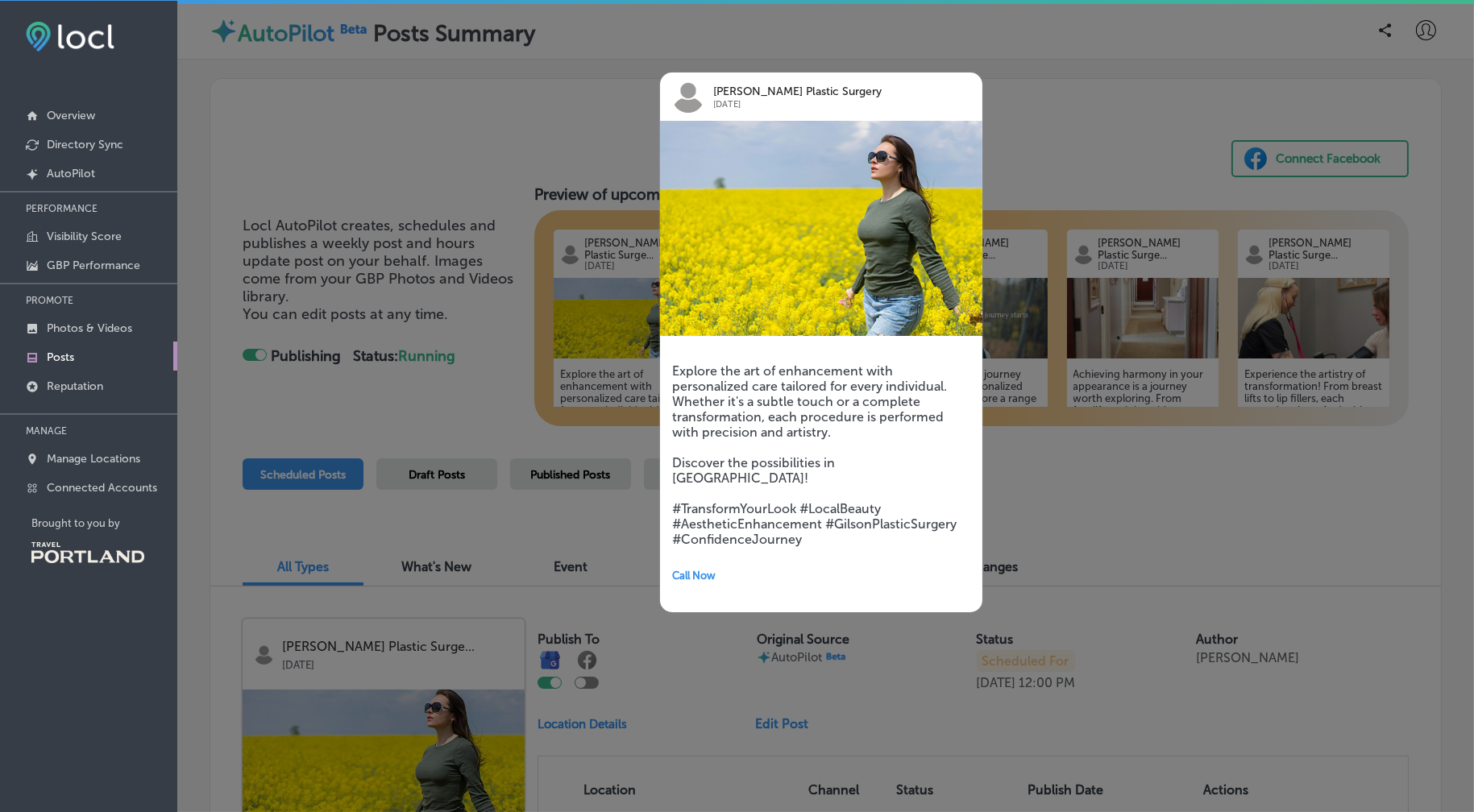
click at [344, 192] on div at bounding box center [737, 406] width 1474 height 812
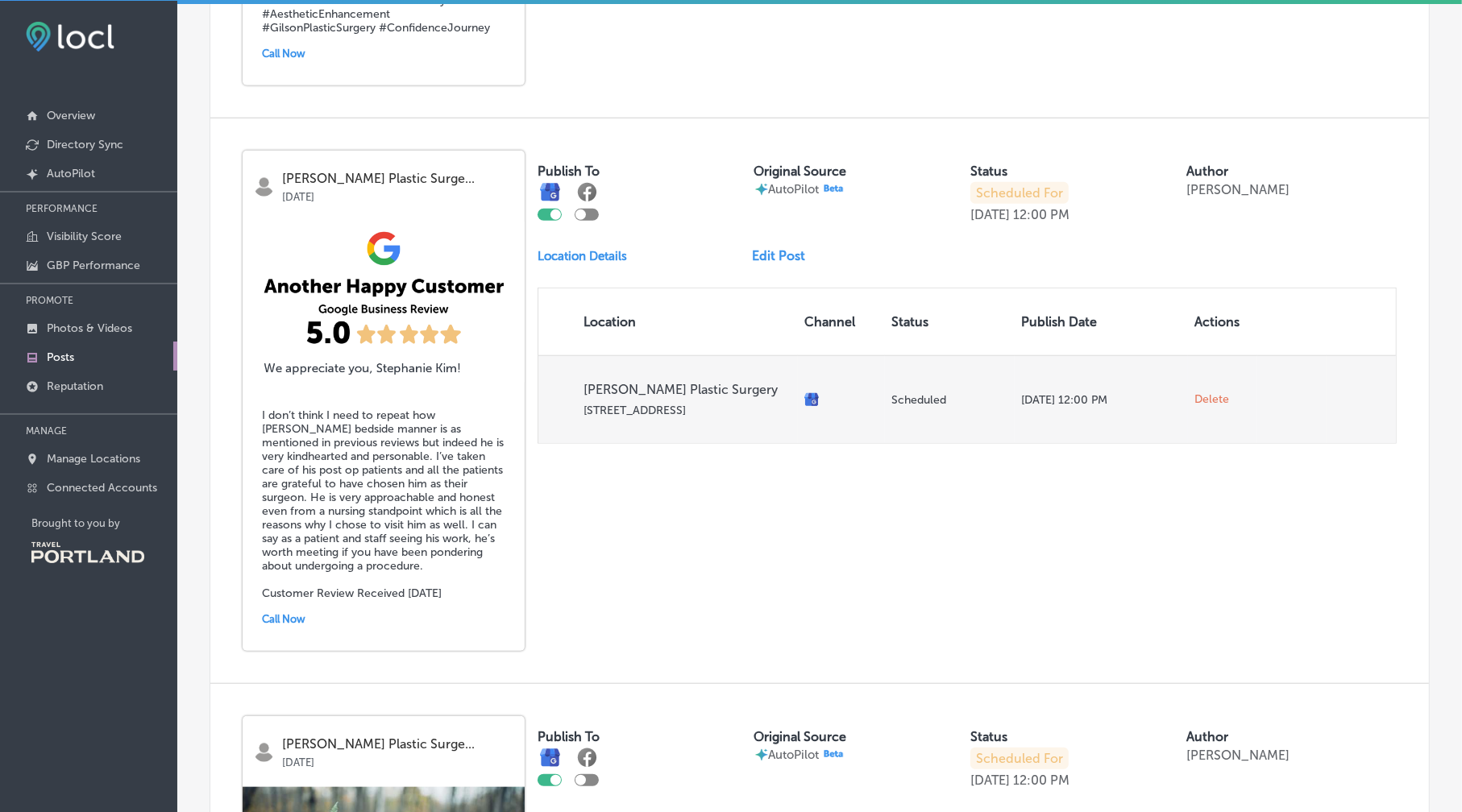
scroll to position [1048, 0]
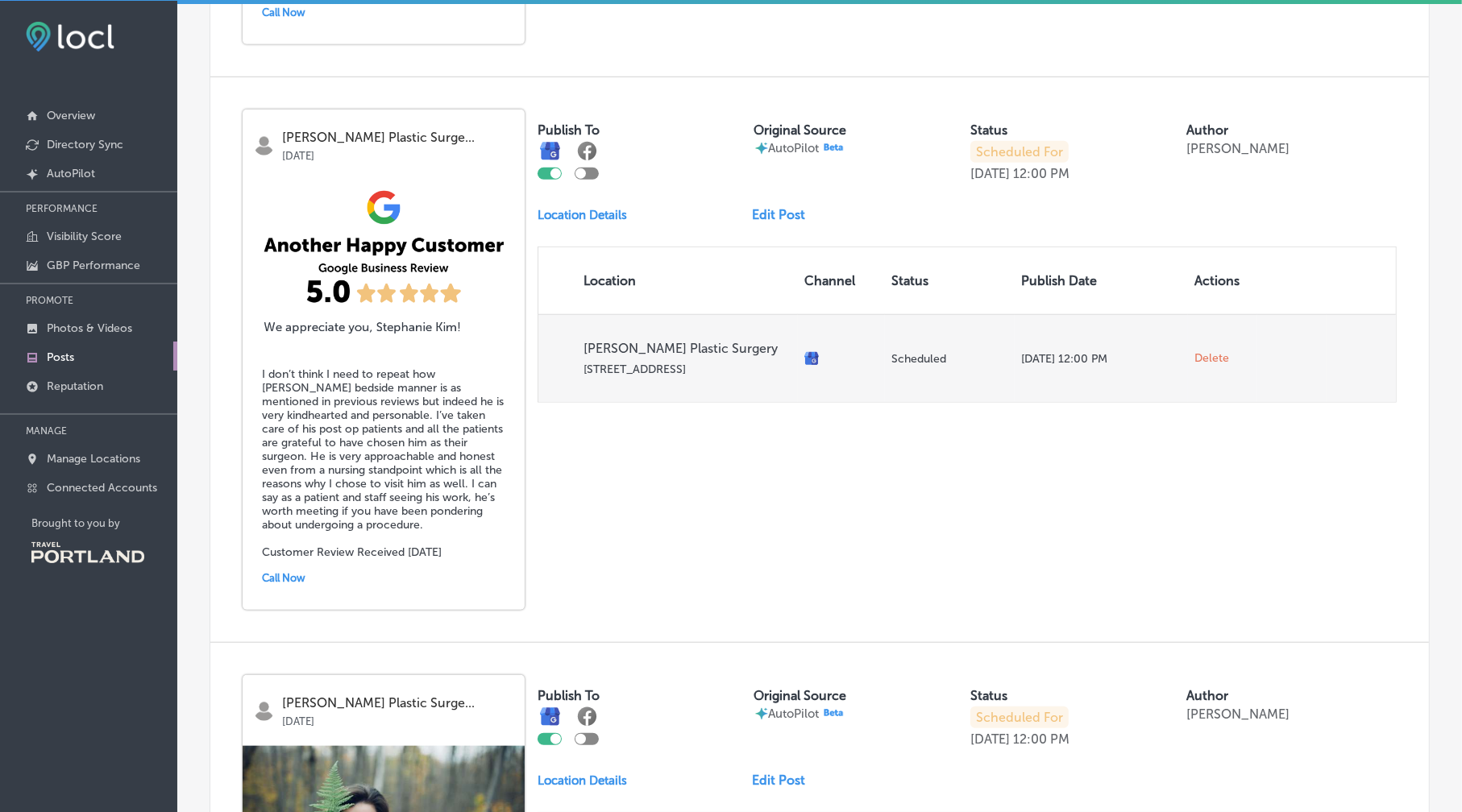
click at [1205, 352] on span "Delete" at bounding box center [1212, 359] width 35 height 14
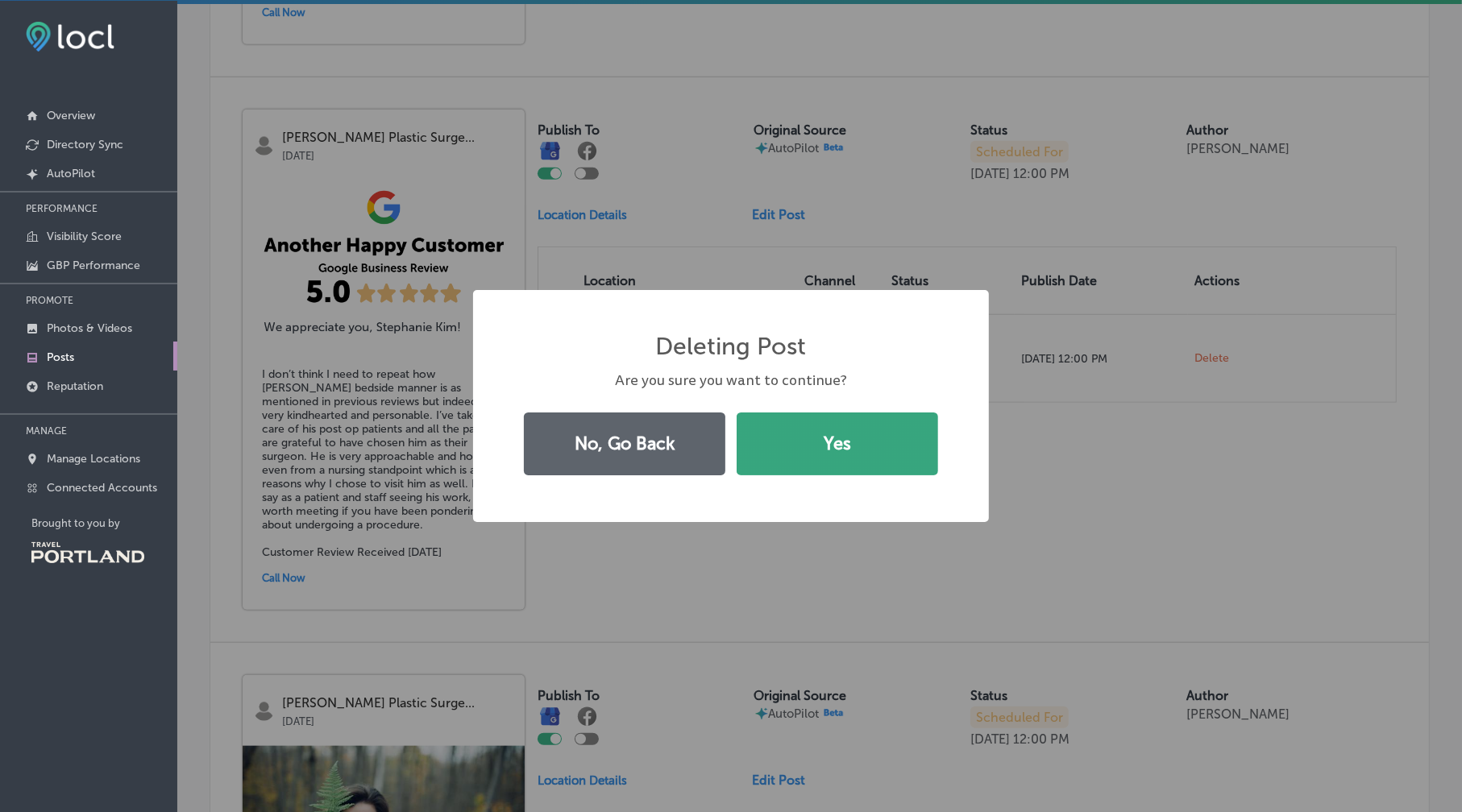
click at [811, 438] on button "Yes" at bounding box center [838, 444] width 202 height 63
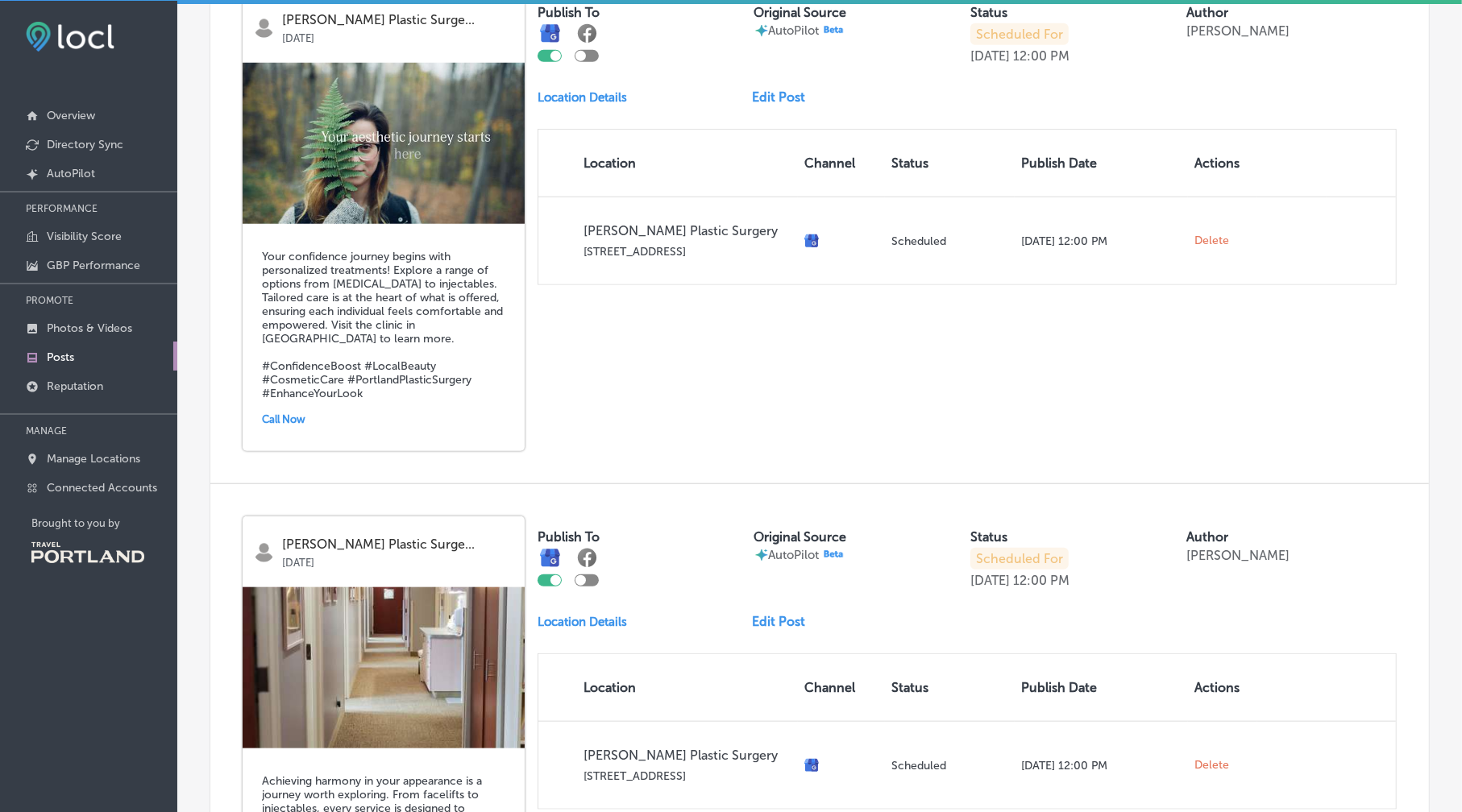
scroll to position [843, 0]
